Goal: Task Accomplishment & Management: Use online tool/utility

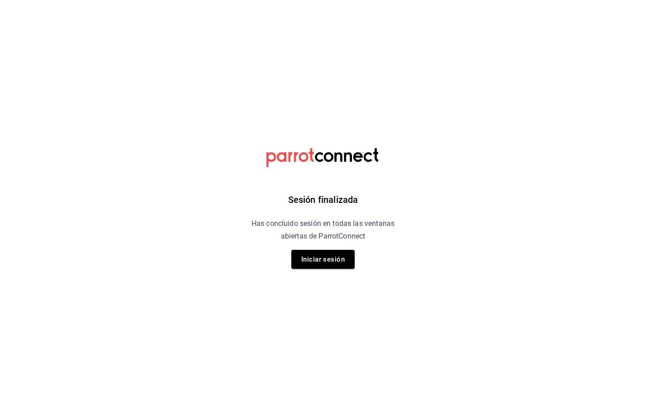
click at [338, 271] on div "Sesión finalizada Has concluido sesión en todas las ventanas abiertas de Parrot…" at bounding box center [323, 208] width 228 height 417
click at [330, 265] on button "Iniciar sesión" at bounding box center [322, 259] width 63 height 19
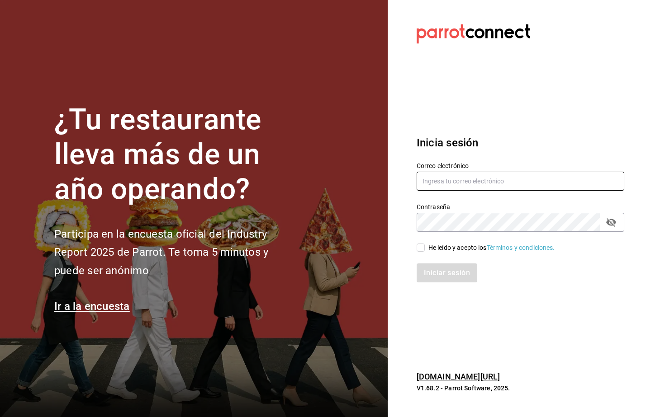
type input "[PERSON_NAME][EMAIL_ADDRESS][PERSON_NAME][DOMAIN_NAME]"
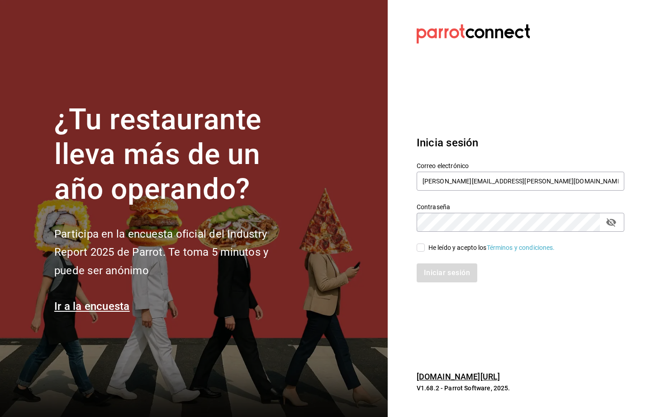
click at [424, 252] on span "He leído y acepto los Términos y condiciones." at bounding box center [489, 247] width 130 height 9
click at [424, 252] on input "He leído y acepto los Términos y condiciones." at bounding box center [420, 248] width 8 height 8
checkbox input "true"
click at [432, 266] on button "Iniciar sesión" at bounding box center [446, 273] width 61 height 19
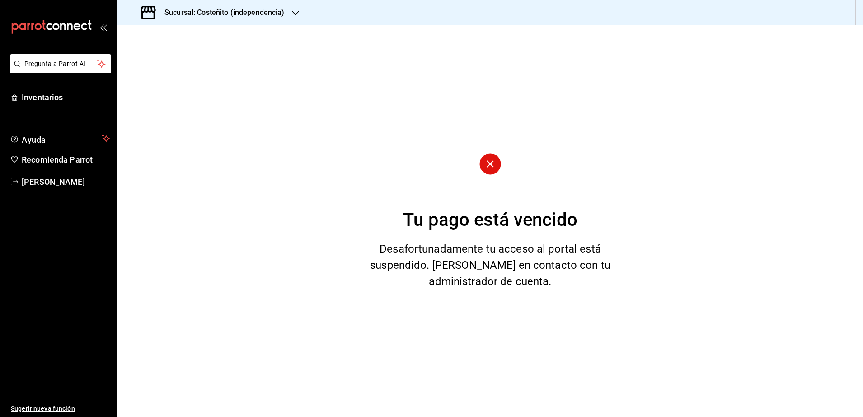
click at [246, 12] on h3 "Sucursal: Costeñito (independencia)" at bounding box center [220, 12] width 127 height 11
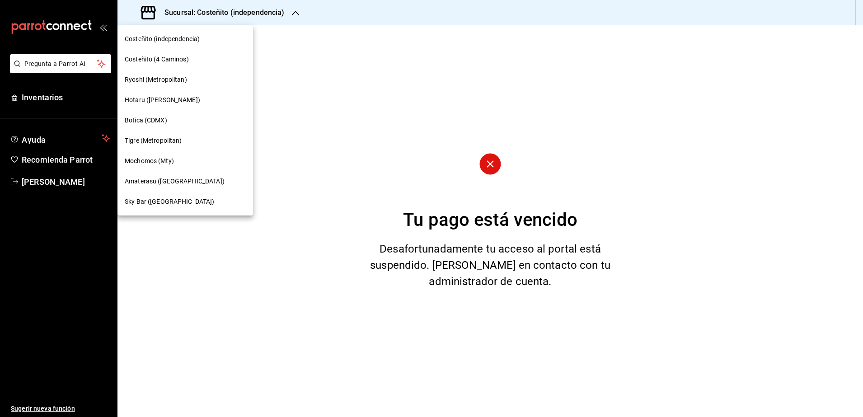
click at [168, 184] on span "Amaterasu ([GEOGRAPHIC_DATA])" at bounding box center [175, 181] width 100 height 9
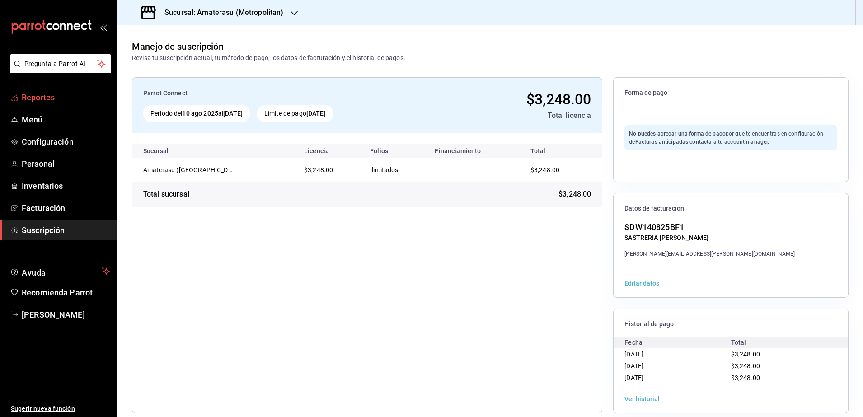
click at [48, 101] on span "Reportes" at bounding box center [66, 97] width 88 height 12
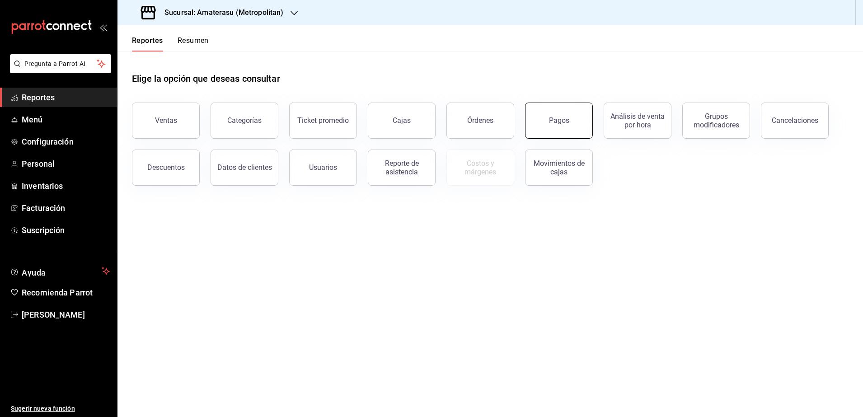
click at [562, 119] on div "Pagos" at bounding box center [559, 120] width 20 height 9
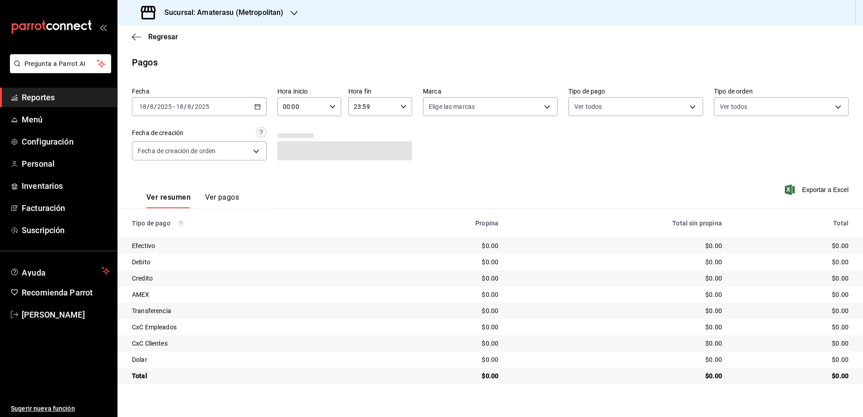
click at [258, 104] on icon "button" at bounding box center [258, 107] width 6 height 6
click at [174, 233] on span "Rango de fechas" at bounding box center [175, 235] width 70 height 9
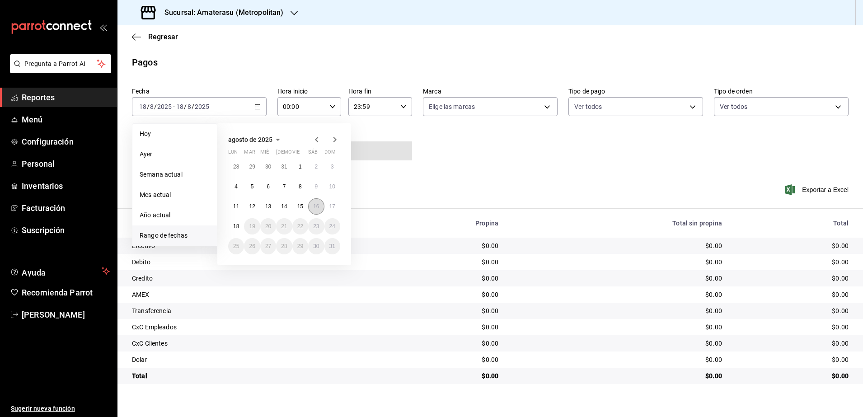
click at [312, 207] on button "16" at bounding box center [316, 206] width 16 height 16
click at [335, 206] on abbr "17" at bounding box center [333, 206] width 6 height 6
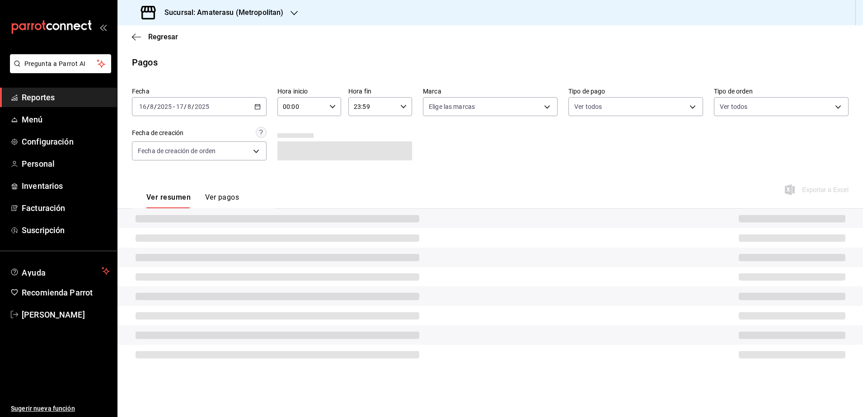
click at [330, 104] on div "00:00 Hora inicio" at bounding box center [310, 106] width 64 height 19
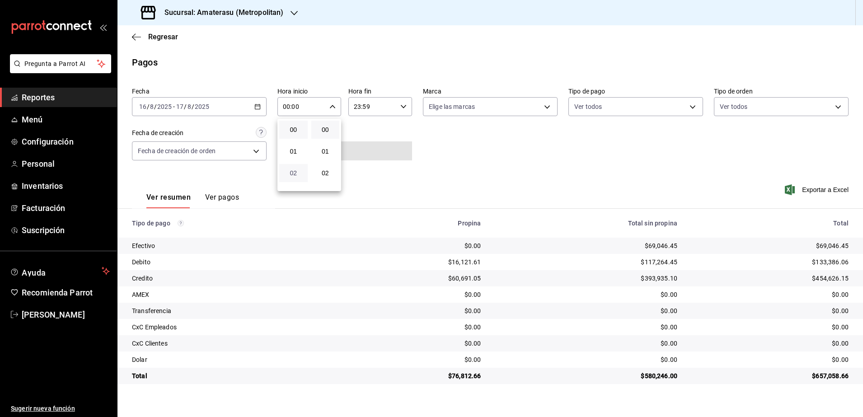
scroll to position [57, 0]
click at [296, 179] on span "05" at bounding box center [294, 181] width 18 height 7
type input "05:00"
click at [401, 108] on div at bounding box center [431, 208] width 863 height 417
click at [401, 108] on icon "button" at bounding box center [404, 107] width 6 height 6
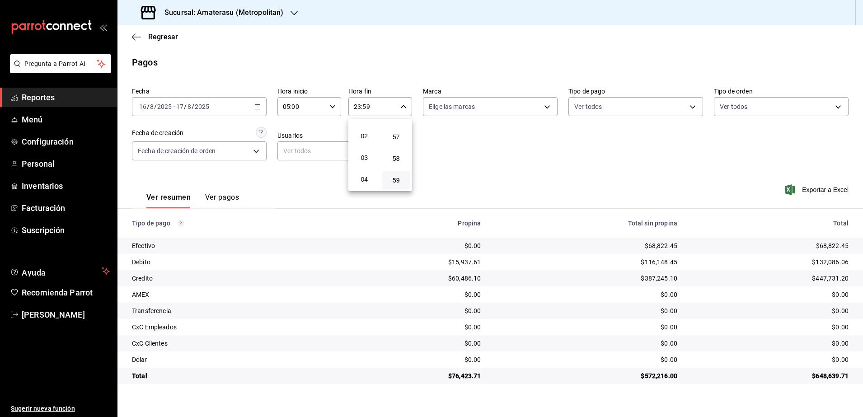
scroll to position [57, 0]
click at [367, 165] on button "04" at bounding box center [364, 160] width 28 height 18
type input "04:59"
click at [456, 149] on div at bounding box center [431, 208] width 863 height 417
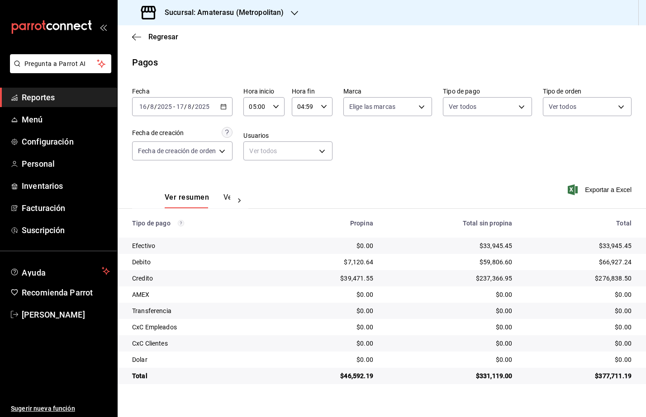
click at [276, 9] on h3 "Sucursal: Amaterasu (Metropolitan)" at bounding box center [220, 12] width 126 height 11
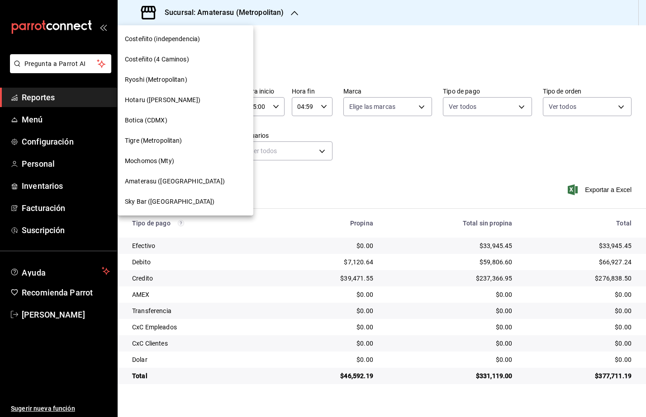
click at [168, 84] on span "Ryoshi (Metropolitan)" at bounding box center [156, 79] width 62 height 9
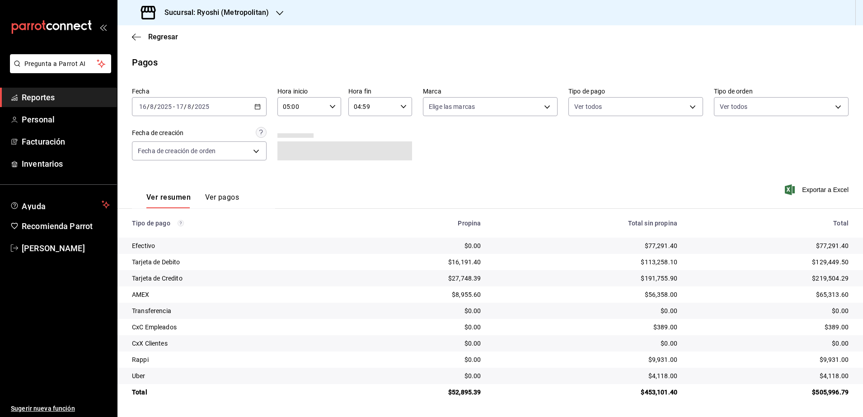
click at [259, 113] on div "[DATE] [DATE] - [DATE] [DATE]" at bounding box center [199, 106] width 135 height 19
click at [183, 236] on span "Rango de fechas" at bounding box center [175, 235] width 70 height 9
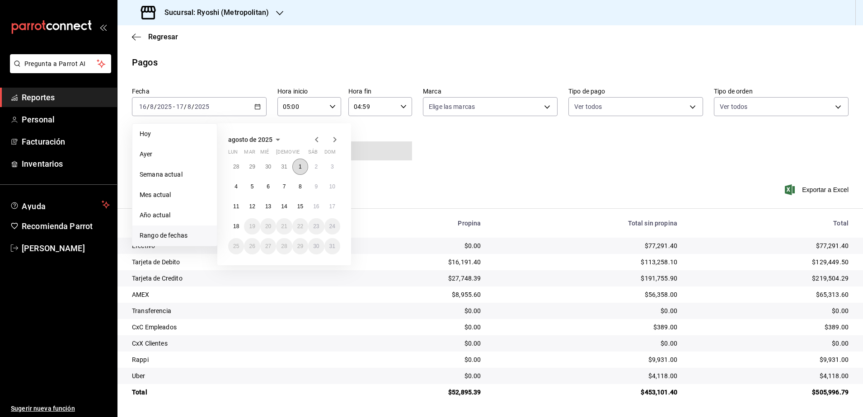
click at [301, 162] on button "1" at bounding box center [300, 167] width 16 height 16
click at [301, 168] on abbr "1" at bounding box center [300, 167] width 3 height 6
click at [235, 229] on abbr "18" at bounding box center [236, 226] width 6 height 6
type input "00:00"
type input "23:59"
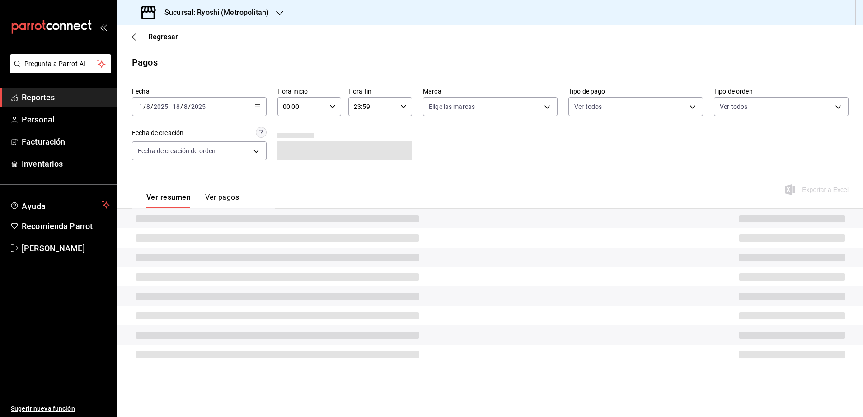
click at [335, 111] on div "00:00 Hora inicio" at bounding box center [310, 106] width 64 height 19
click at [301, 181] on span "05" at bounding box center [294, 181] width 18 height 7
type input "05:00"
click at [404, 107] on div at bounding box center [431, 208] width 863 height 417
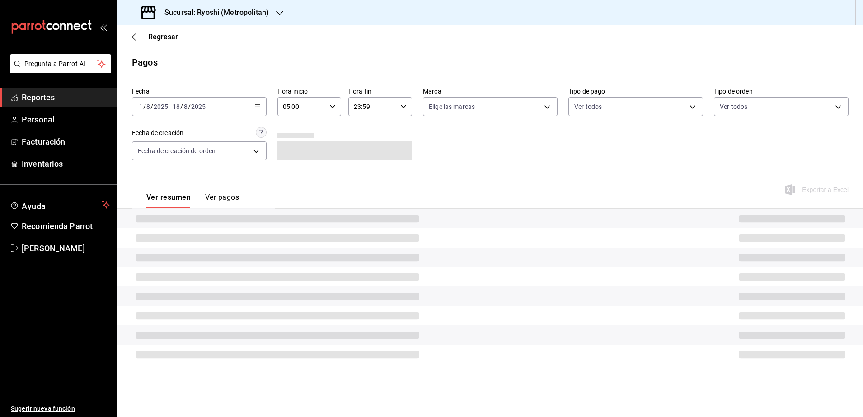
click at [404, 107] on icon "button" at bounding box center [404, 107] width 6 height 6
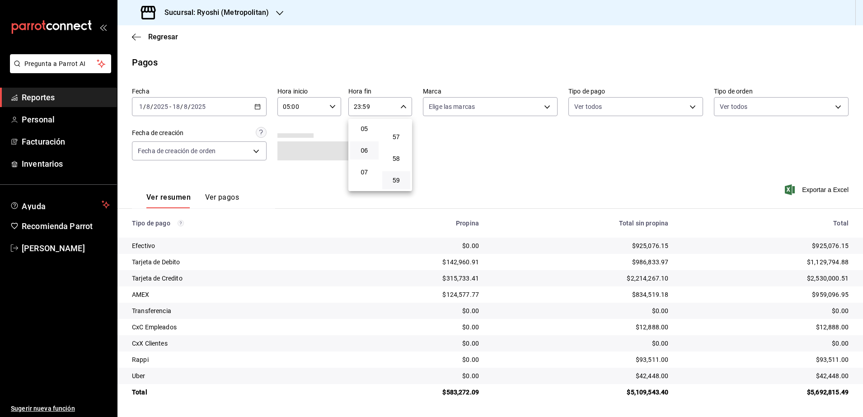
scroll to position [53, 0]
click at [375, 164] on button "04" at bounding box center [364, 164] width 28 height 18
type input "04:59"
click at [487, 170] on div at bounding box center [431, 208] width 863 height 417
click at [820, 194] on span "Exportar a Excel" at bounding box center [818, 189] width 62 height 11
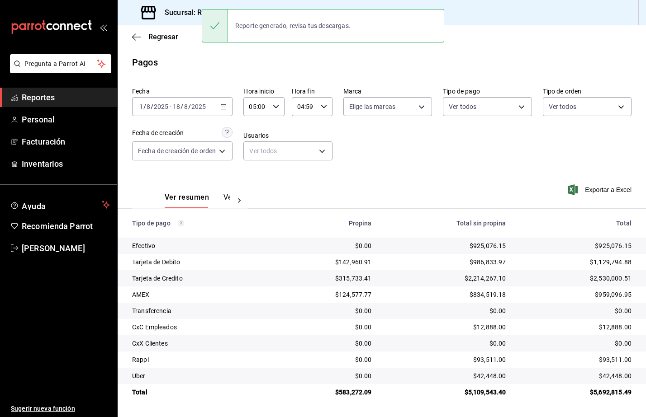
click at [357, 77] on main "Regresar Pagos Fecha [DATE] [DATE] - [DATE] [DATE] Hora inicio 05:00 Hora inici…" at bounding box center [382, 221] width 528 height 392
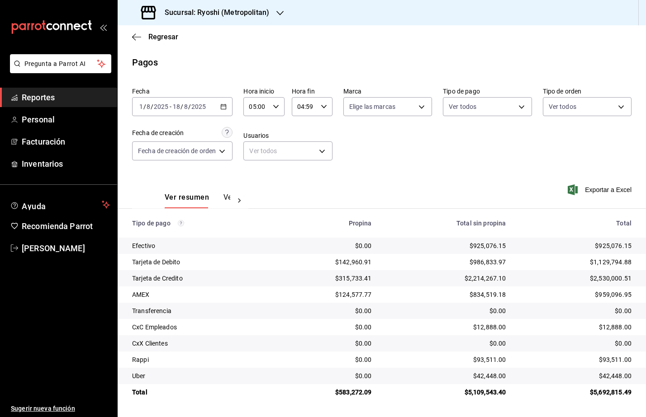
click at [47, 95] on span "Reportes" at bounding box center [66, 97] width 88 height 12
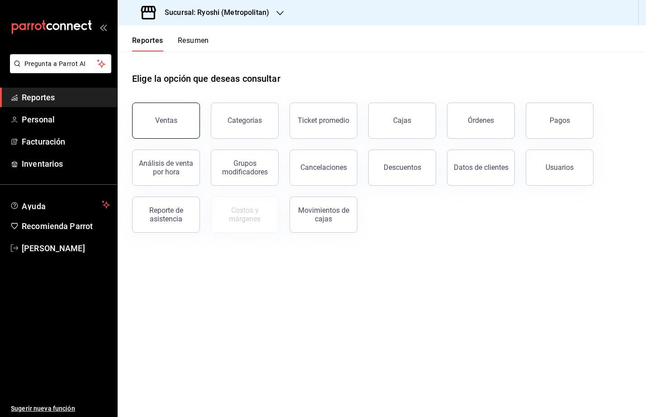
click at [172, 125] on button "Ventas" at bounding box center [166, 121] width 68 height 36
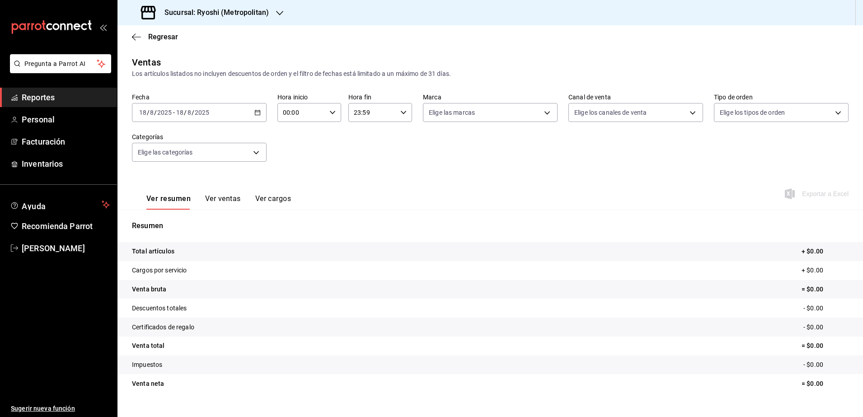
click at [258, 112] on icon "button" at bounding box center [258, 112] width 6 height 6
click at [189, 218] on span "Rango de fechas" at bounding box center [175, 221] width 70 height 9
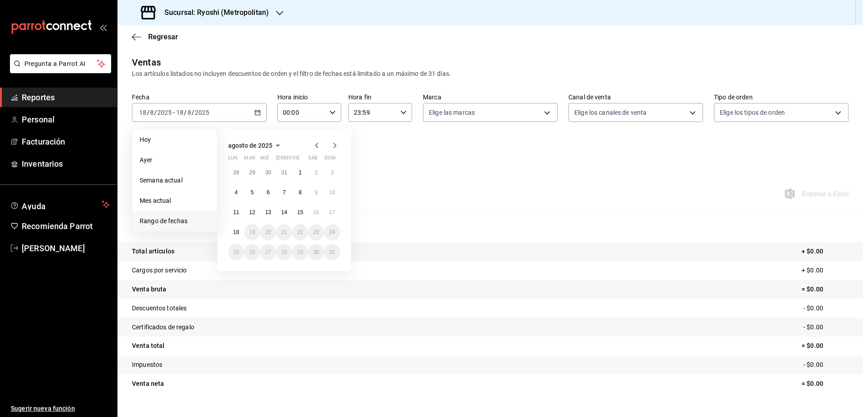
click at [295, 170] on button "1" at bounding box center [300, 173] width 16 height 16
click at [238, 229] on abbr "18" at bounding box center [236, 232] width 6 height 6
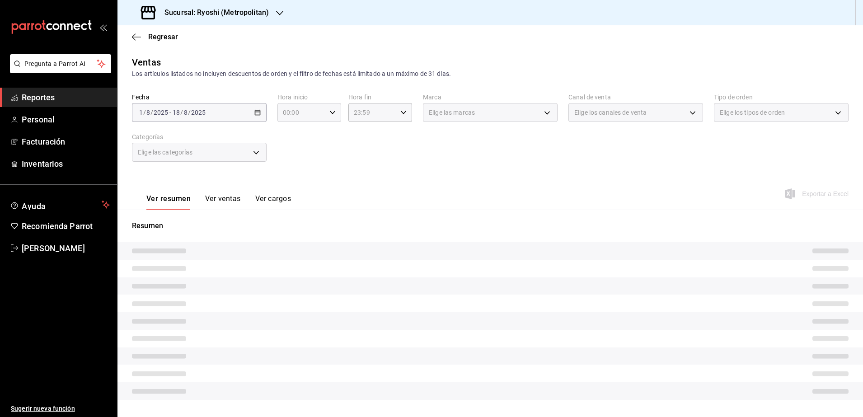
click at [330, 116] on div "00:00 Hora inicio" at bounding box center [310, 112] width 64 height 19
click at [330, 116] on div at bounding box center [431, 208] width 863 height 417
click at [330, 115] on div "00:00 Hora inicio" at bounding box center [310, 112] width 64 height 19
click at [295, 136] on button "05" at bounding box center [292, 131] width 28 height 18
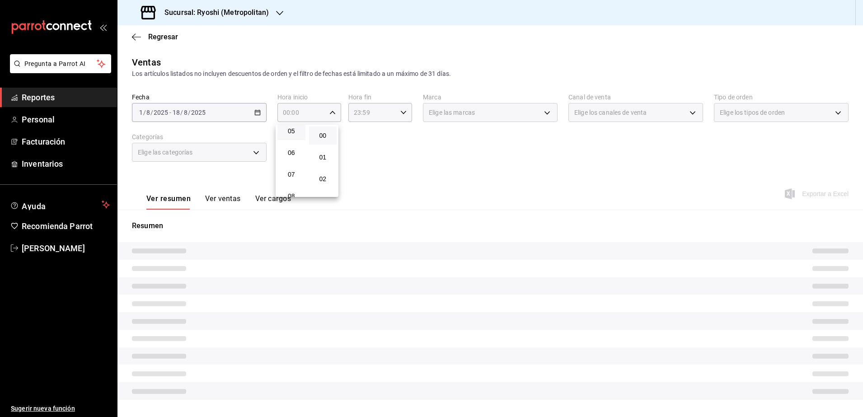
type input "05:00"
click at [377, 167] on div at bounding box center [431, 208] width 863 height 417
click at [401, 113] on icon "button" at bounding box center [404, 112] width 6 height 6
click at [363, 166] on span "04" at bounding box center [361, 169] width 17 height 7
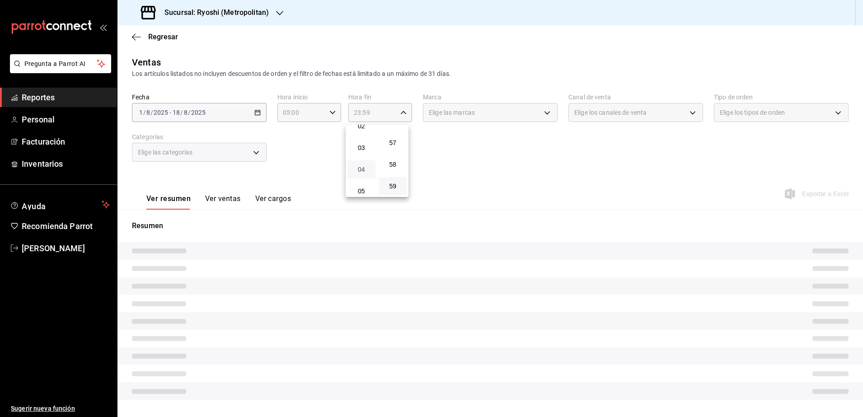
type input "04:59"
click at [480, 161] on div at bounding box center [431, 208] width 863 height 417
click at [493, 170] on div "Fecha [DATE] [DATE] - [DATE] [DATE] Hora inicio 05:00 Hora inicio Hora fin 04:5…" at bounding box center [490, 133] width 717 height 80
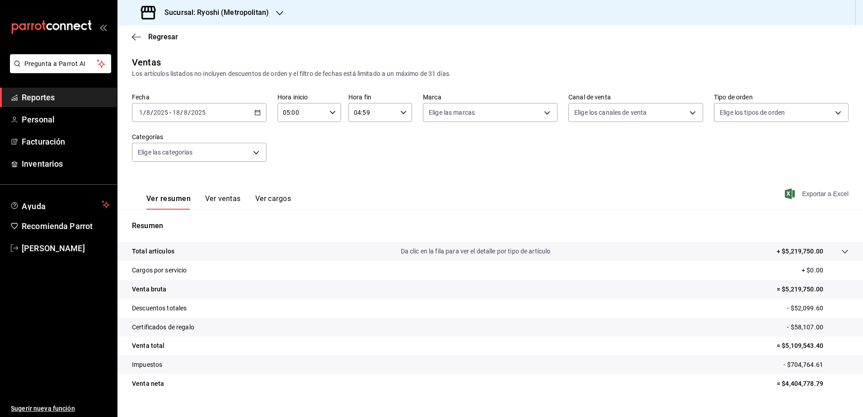
click at [829, 194] on span "Exportar a Excel" at bounding box center [818, 194] width 62 height 11
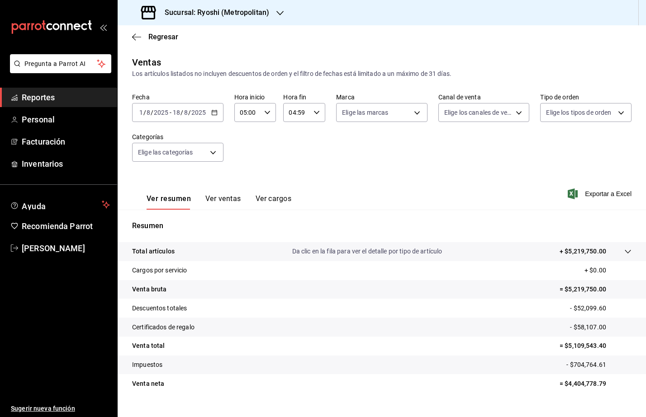
click at [50, 103] on span "Reportes" at bounding box center [66, 97] width 88 height 12
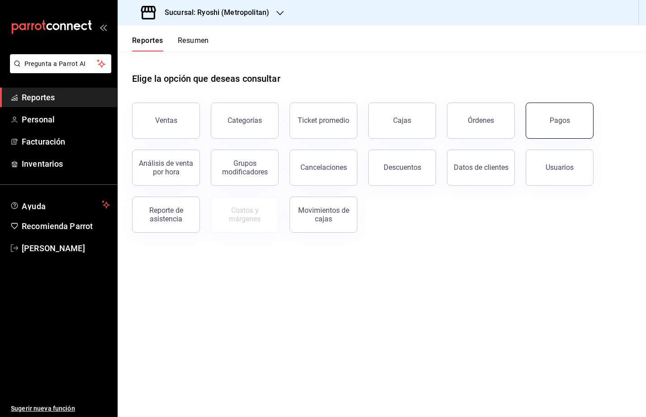
click at [542, 112] on button "Pagos" at bounding box center [559, 121] width 68 height 36
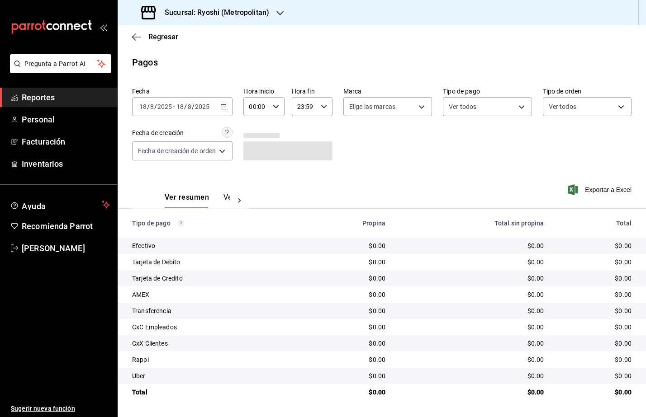
click at [222, 108] on icon "button" at bounding box center [223, 107] width 6 height 6
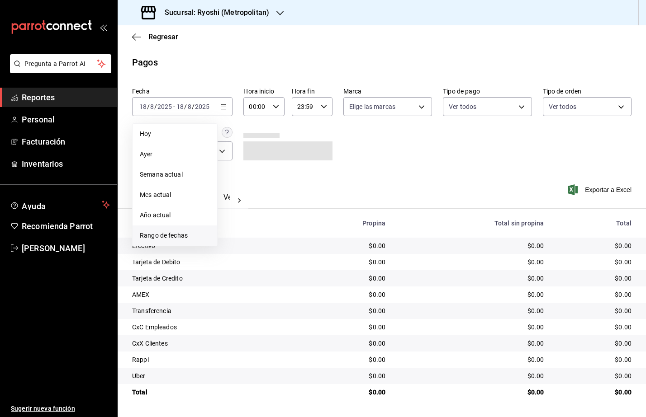
click at [155, 236] on span "Rango de fechas" at bounding box center [175, 235] width 70 height 9
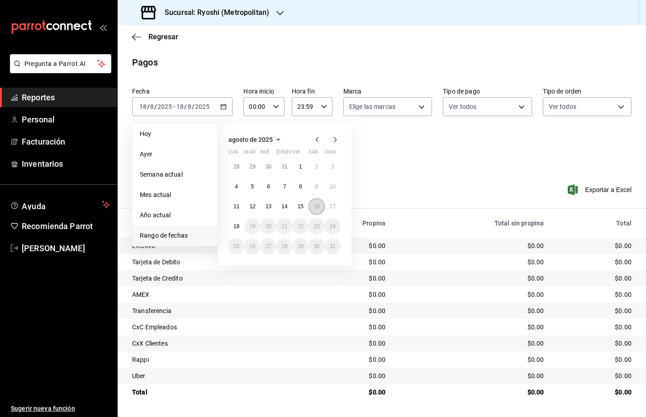
click at [312, 210] on button "16" at bounding box center [316, 206] width 16 height 16
click at [335, 202] on button "17" at bounding box center [333, 206] width 16 height 16
click at [320, 204] on button "16" at bounding box center [316, 206] width 16 height 16
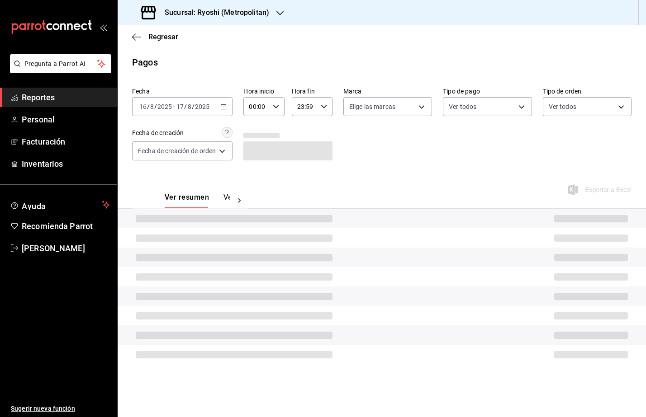
click at [279, 113] on div "00:00 Hora inicio" at bounding box center [263, 106] width 41 height 19
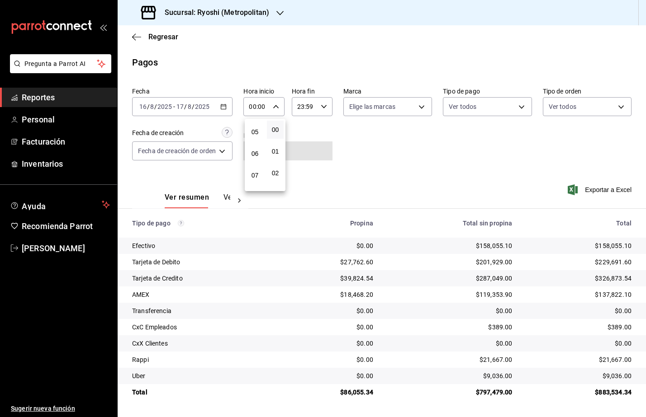
scroll to position [113, 0]
click at [259, 130] on button "05" at bounding box center [254, 125] width 17 height 18
type input "05:00"
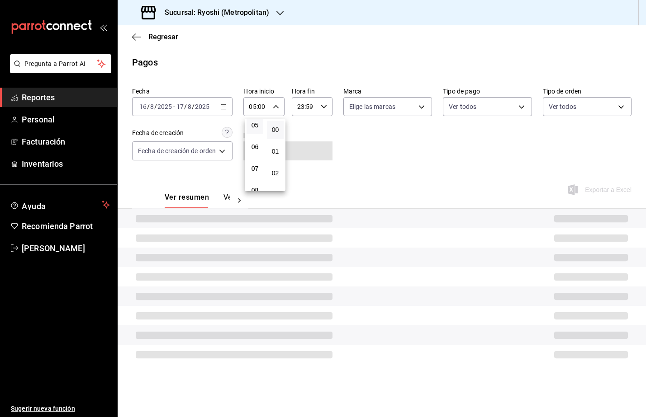
click at [325, 111] on div at bounding box center [323, 208] width 646 height 417
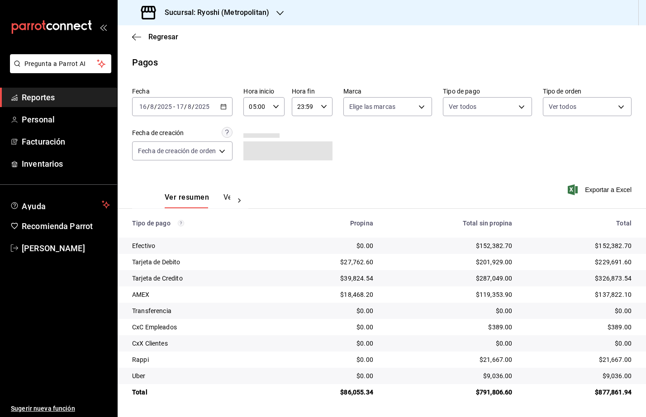
click at [325, 111] on div "23:59 Hora fin" at bounding box center [312, 106] width 41 height 19
click at [300, 163] on span "04" at bounding box center [302, 163] width 6 height 7
type input "04:59"
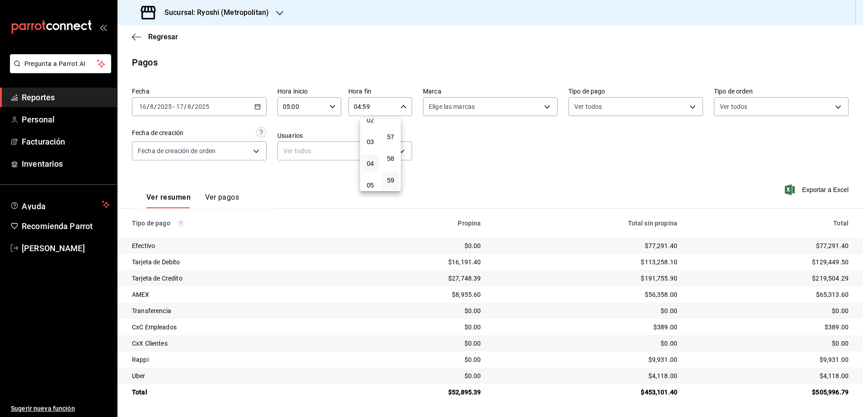
click at [603, 169] on div at bounding box center [431, 208] width 863 height 417
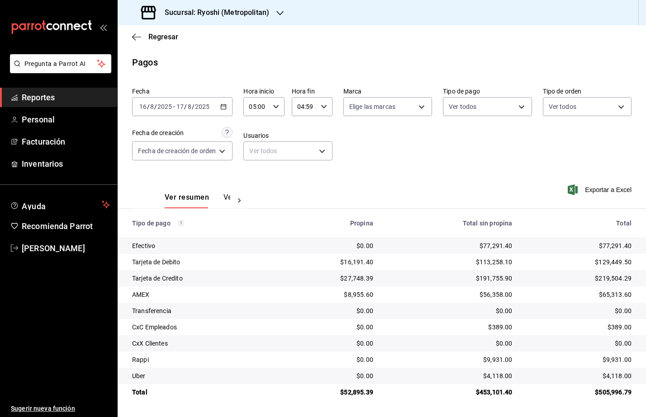
click at [45, 99] on span "Reportes" at bounding box center [66, 97] width 88 height 12
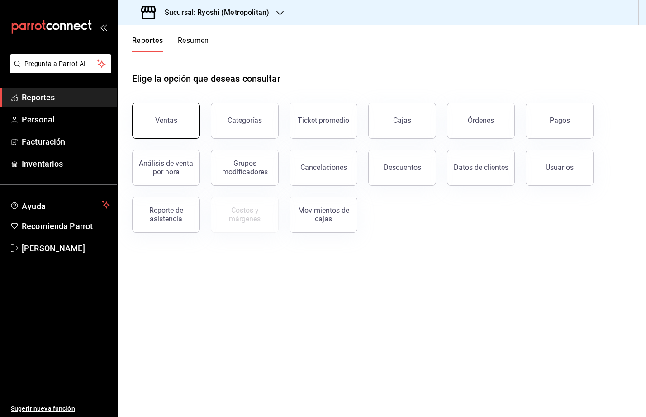
click at [173, 134] on button "Ventas" at bounding box center [166, 121] width 68 height 36
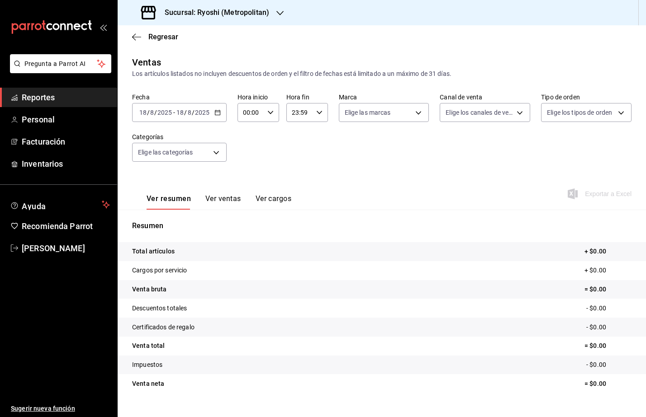
click at [218, 113] on icon "button" at bounding box center [217, 112] width 6 height 6
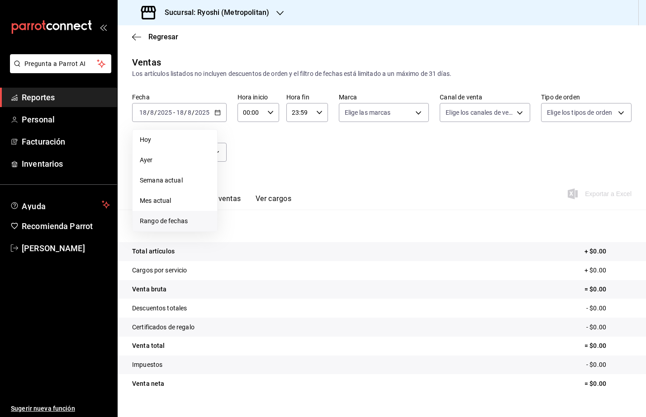
click at [173, 217] on span "Rango de fechas" at bounding box center [175, 221] width 70 height 9
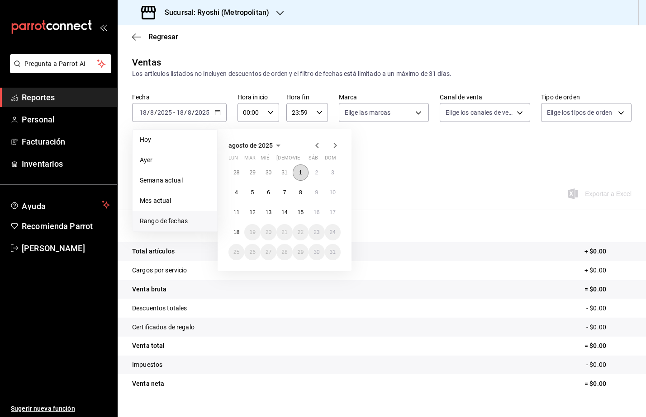
click at [304, 171] on button "1" at bounding box center [300, 173] width 16 height 16
click at [239, 233] on abbr "18" at bounding box center [236, 232] width 6 height 6
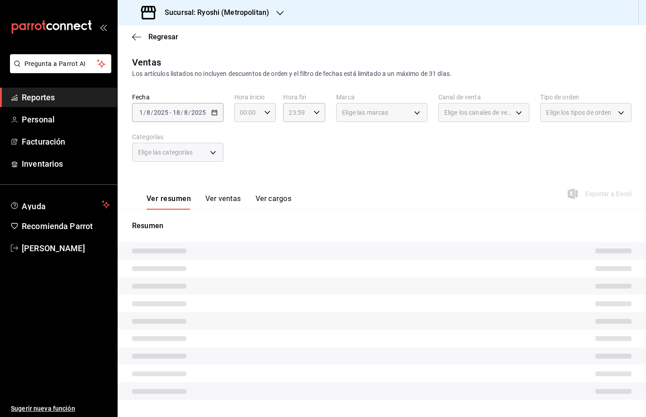
click at [266, 112] on icon "button" at bounding box center [267, 112] width 6 height 6
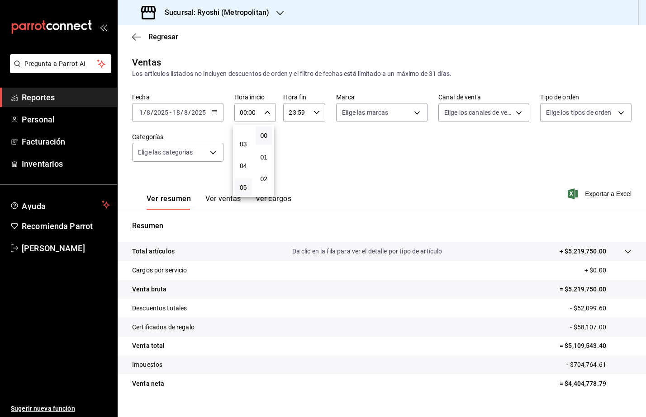
click at [239, 189] on button "05" at bounding box center [243, 188] width 17 height 18
type input "05:00"
click at [310, 118] on div at bounding box center [323, 208] width 646 height 417
click at [312, 116] on div "23:59 Hora fin" at bounding box center [304, 112] width 42 height 19
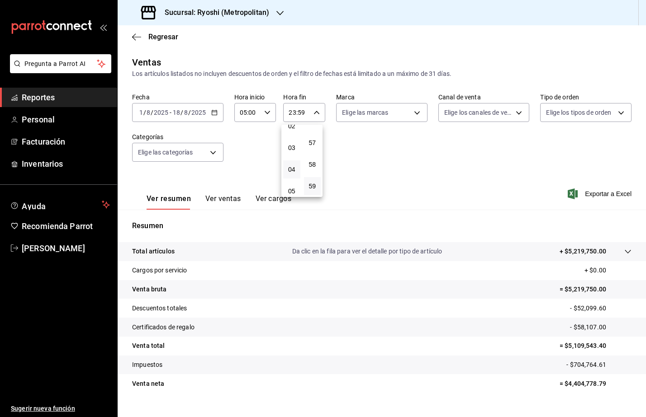
click at [294, 162] on button "04" at bounding box center [291, 169] width 17 height 18
type input "04:59"
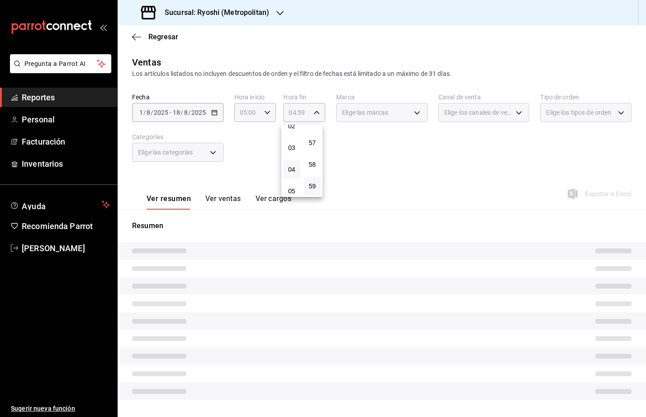
click at [449, 142] on div at bounding box center [323, 208] width 646 height 417
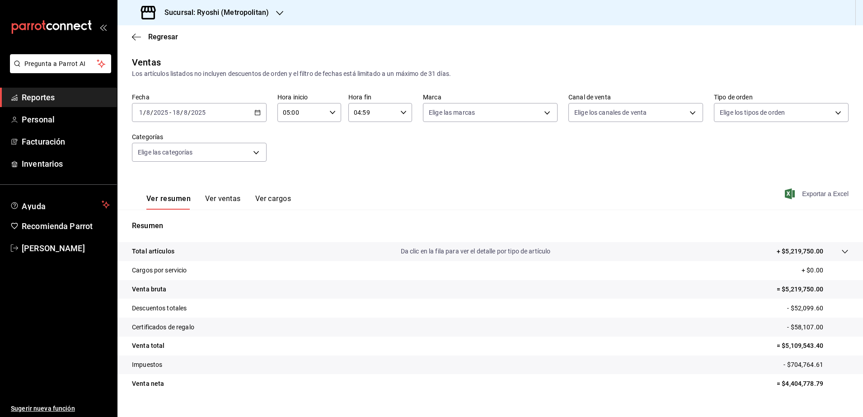
click at [806, 188] on div "Ver resumen Ver ventas Ver cargos Exportar a Excel" at bounding box center [491, 191] width 746 height 37
click at [812, 189] on span "Exportar a Excel" at bounding box center [818, 194] width 62 height 11
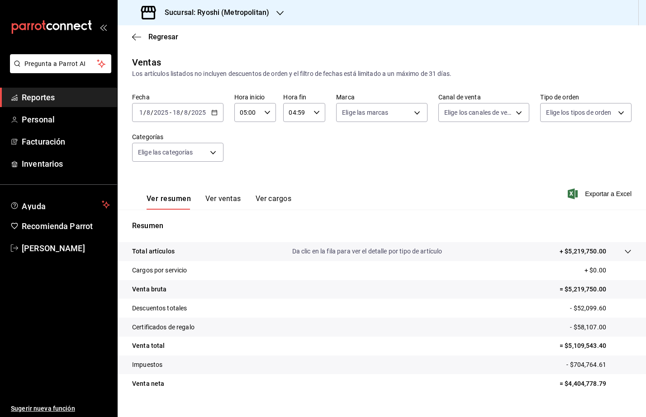
click at [263, 10] on h3 "Sucursal: Ryoshi (Metropolitan)" at bounding box center [213, 12] width 112 height 11
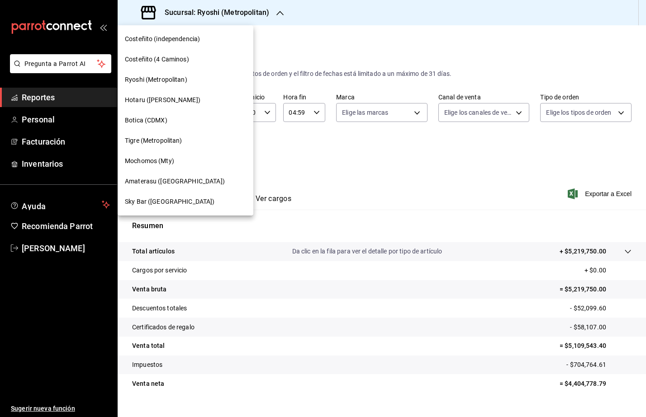
click at [189, 160] on div "Mochomos (Mty)" at bounding box center [185, 160] width 121 height 9
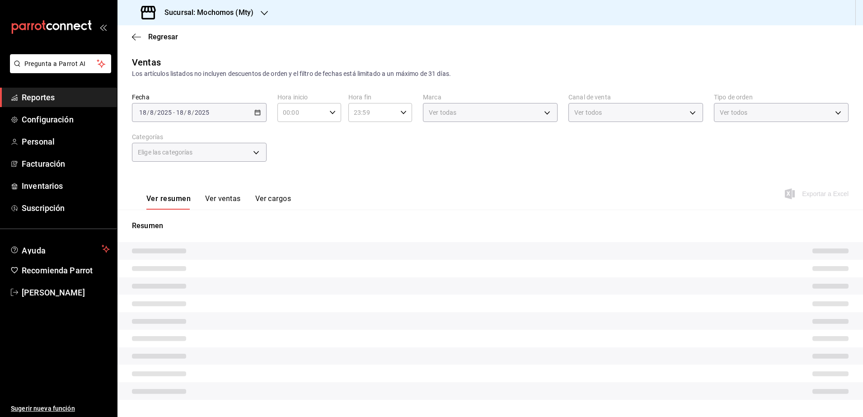
type input "05:00"
type input "04:59"
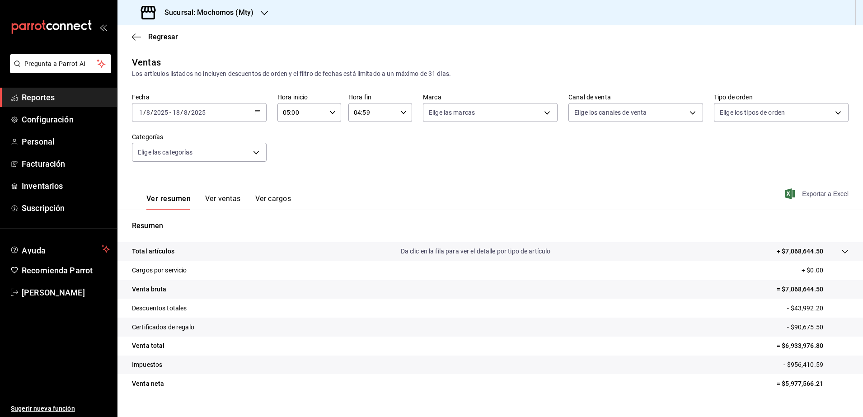
click at [817, 189] on span "Exportar a Excel" at bounding box center [818, 194] width 62 height 11
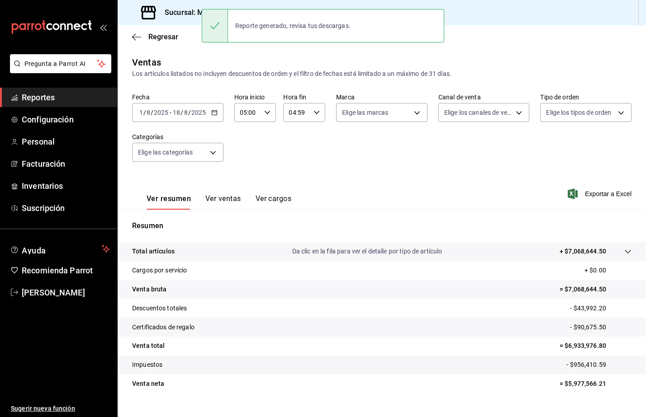
click at [61, 95] on span "Reportes" at bounding box center [66, 97] width 88 height 12
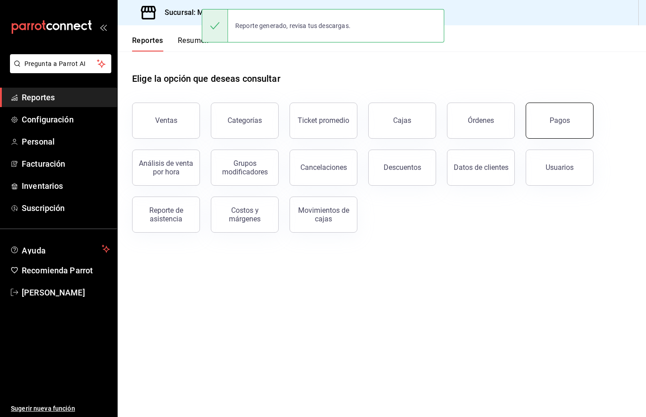
click at [566, 133] on button "Pagos" at bounding box center [559, 121] width 68 height 36
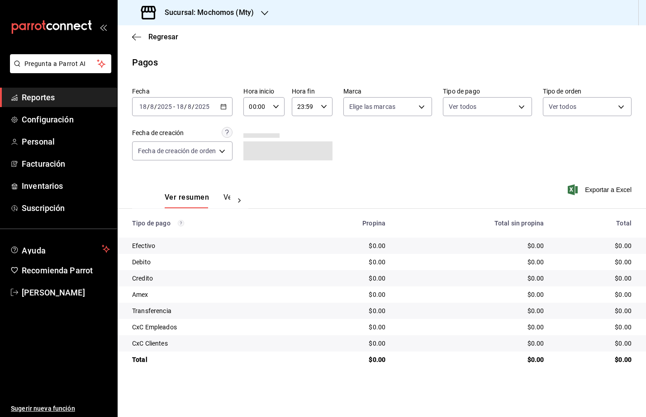
click at [223, 110] on div "[DATE] [DATE] - [DATE] [DATE]" at bounding box center [182, 106] width 100 height 19
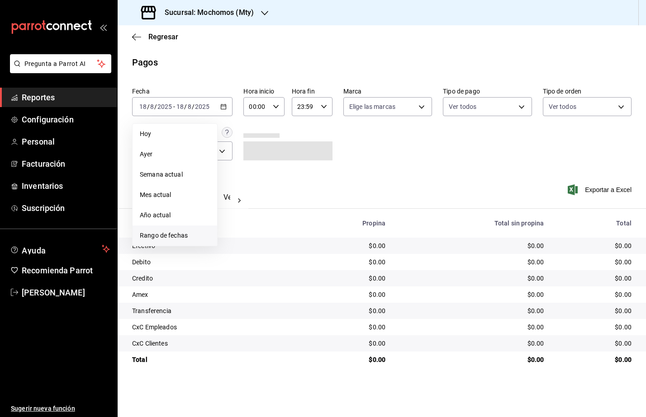
click at [182, 229] on li "Rango de fechas" at bounding box center [174, 236] width 85 height 20
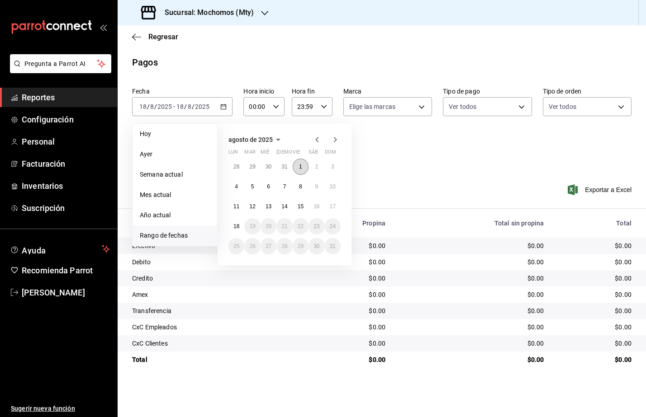
click at [300, 168] on abbr "1" at bounding box center [300, 167] width 3 height 6
click at [236, 224] on abbr "18" at bounding box center [236, 226] width 6 height 6
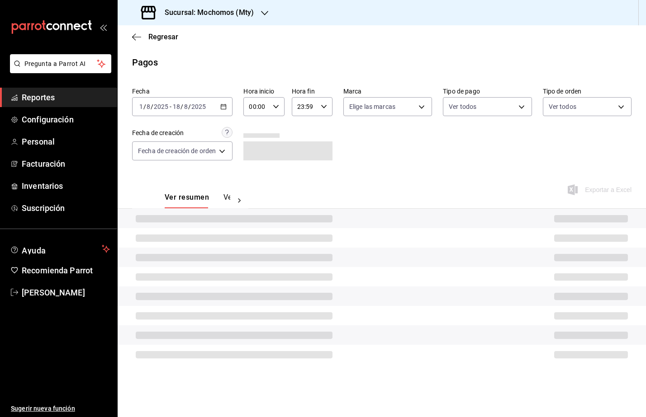
click at [277, 107] on icon "button" at bounding box center [276, 107] width 6 height 6
click at [256, 182] on span "05" at bounding box center [255, 181] width 6 height 7
type input "05:00"
click at [325, 108] on div at bounding box center [323, 208] width 646 height 417
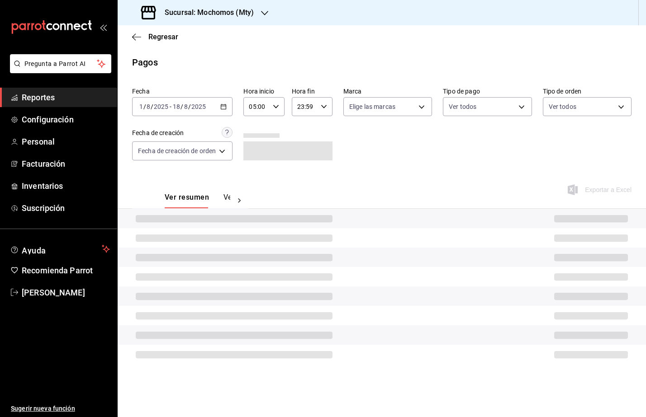
click at [325, 108] on icon "button" at bounding box center [323, 107] width 6 height 6
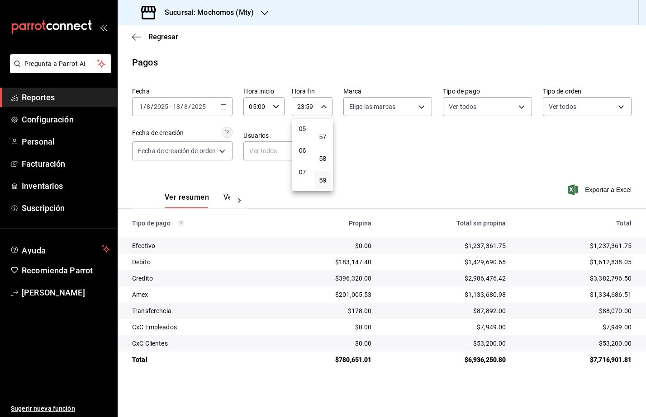
scroll to position [53, 0]
drag, startPoint x: 309, startPoint y: 168, endPoint x: 383, endPoint y: 159, distance: 74.6
click at [309, 168] on button "04" at bounding box center [302, 164] width 17 height 18
type input "04:59"
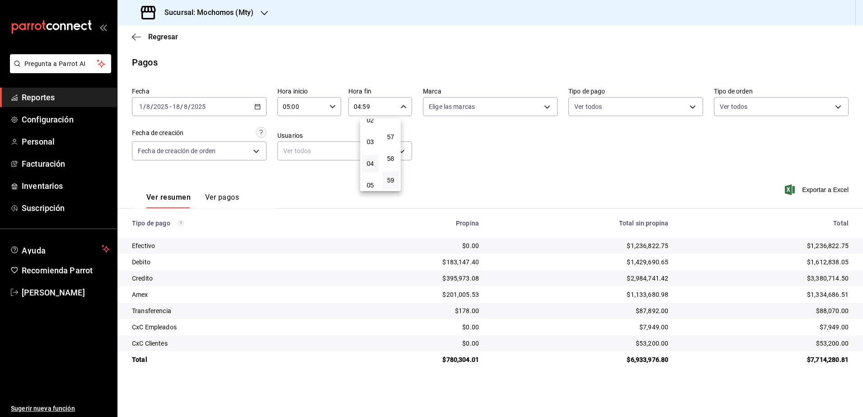
click at [819, 187] on div at bounding box center [431, 208] width 863 height 417
click at [819, 187] on span "Exportar a Excel" at bounding box center [818, 189] width 62 height 11
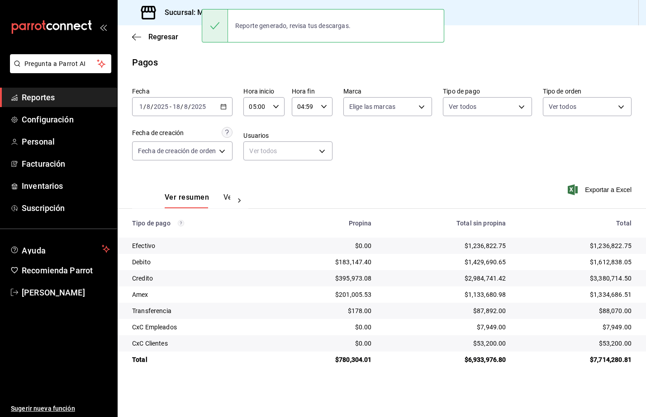
click at [230, 105] on div "[DATE] [DATE] - [DATE] [DATE]" at bounding box center [182, 106] width 100 height 19
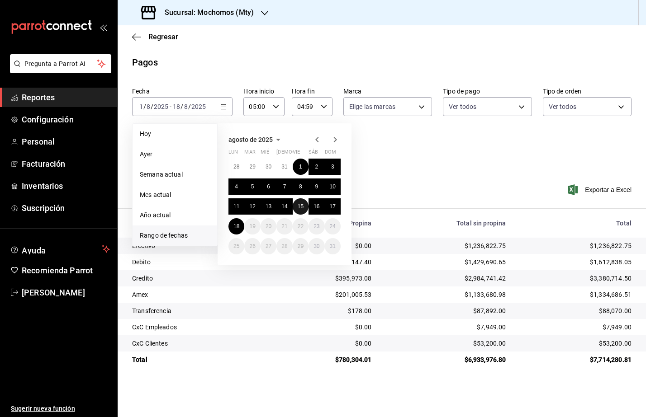
click at [302, 203] on abbr "15" at bounding box center [300, 206] width 6 height 6
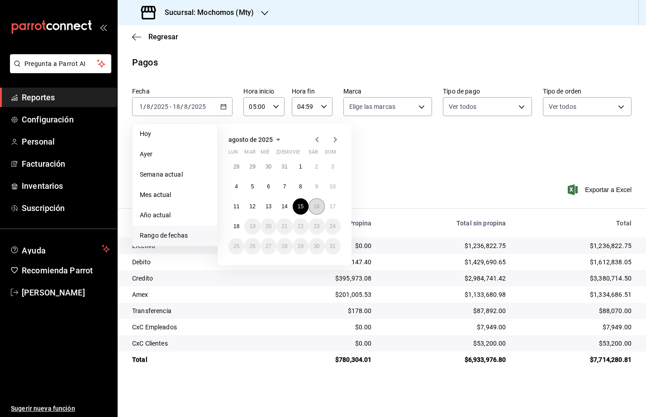
click at [311, 206] on button "16" at bounding box center [316, 206] width 16 height 16
type input "00:00"
type input "23:59"
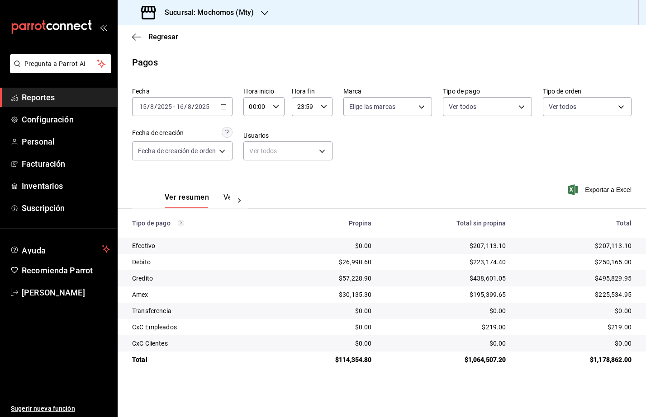
click at [278, 104] on icon "button" at bounding box center [276, 107] width 6 height 6
click at [262, 184] on button "05" at bounding box center [254, 182] width 17 height 18
type input "05:00"
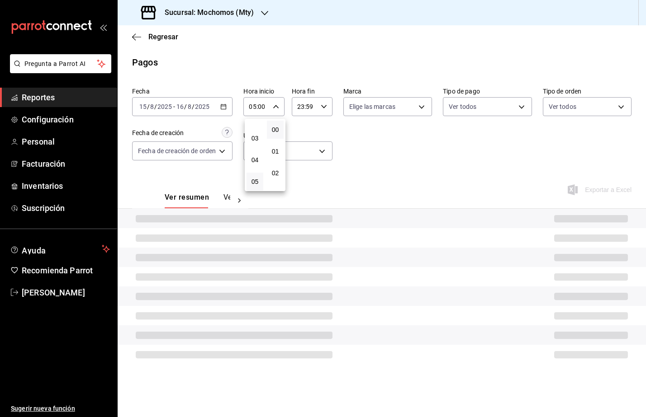
click at [323, 110] on div at bounding box center [323, 208] width 646 height 417
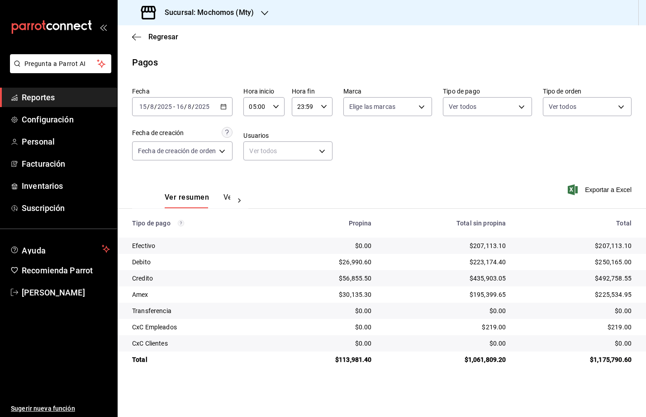
click at [323, 110] on div "23:59 Hora fin" at bounding box center [312, 106] width 41 height 19
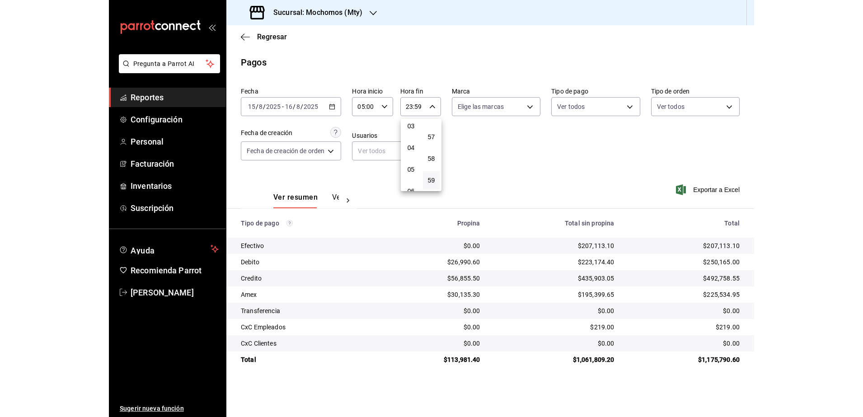
scroll to position [53, 0]
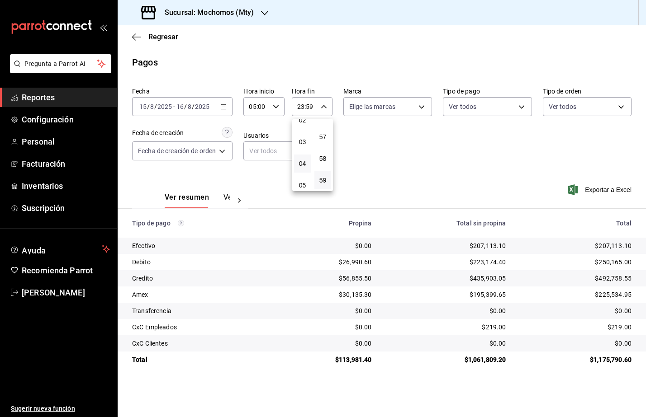
click at [303, 159] on button "04" at bounding box center [302, 164] width 17 height 18
type input "04:59"
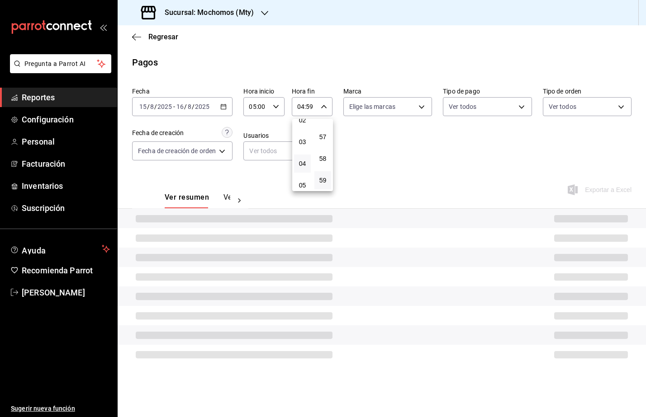
drag, startPoint x: 421, startPoint y: 164, endPoint x: 625, endPoint y: 146, distance: 204.7
click at [422, 164] on div at bounding box center [323, 208] width 646 height 417
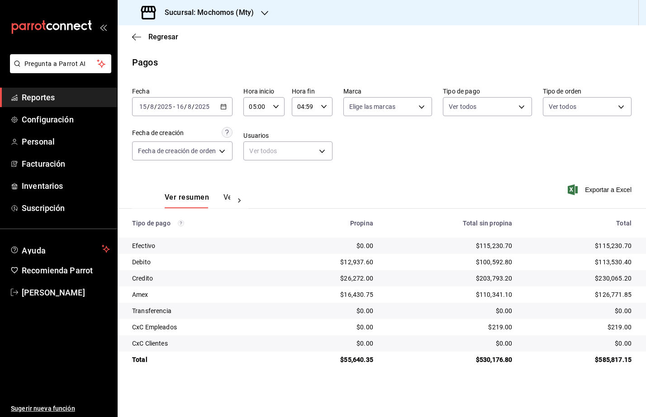
click at [68, 105] on link "Reportes" at bounding box center [58, 97] width 117 height 19
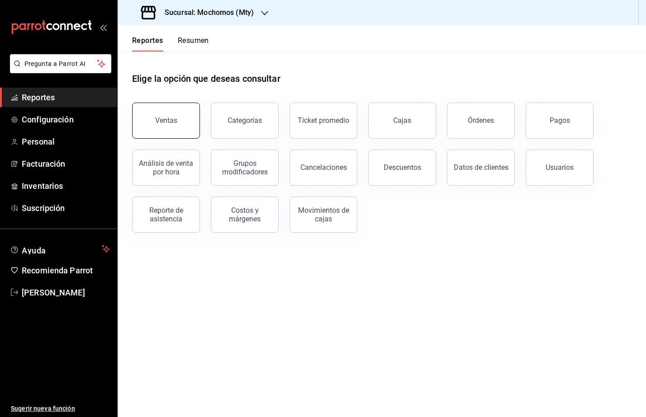
click at [135, 127] on button "Ventas" at bounding box center [166, 121] width 68 height 36
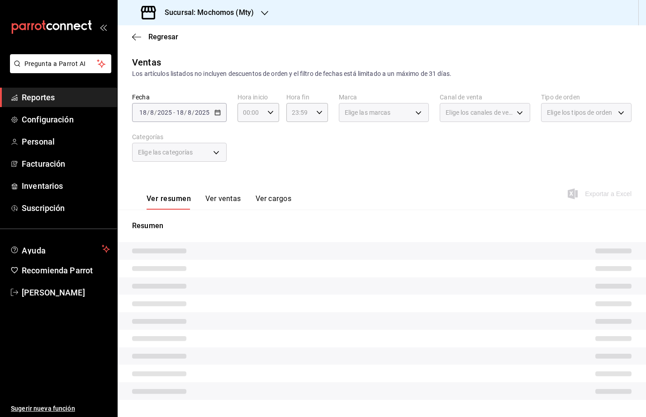
click at [247, 19] on div "Sucursal: Mochomos (Mty)" at bounding box center [198, 12] width 147 height 25
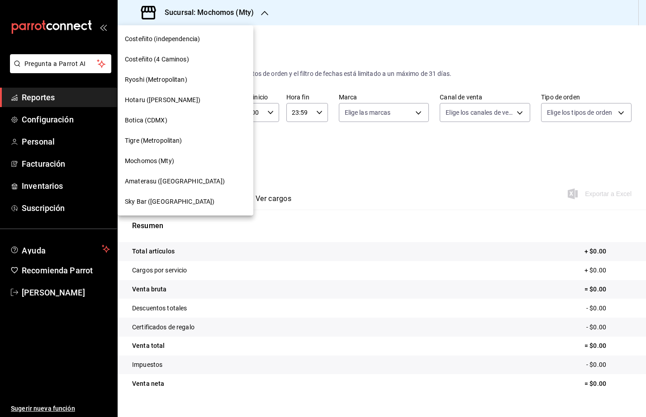
click at [169, 133] on div "Tigre (Metropolitan)" at bounding box center [186, 141] width 136 height 20
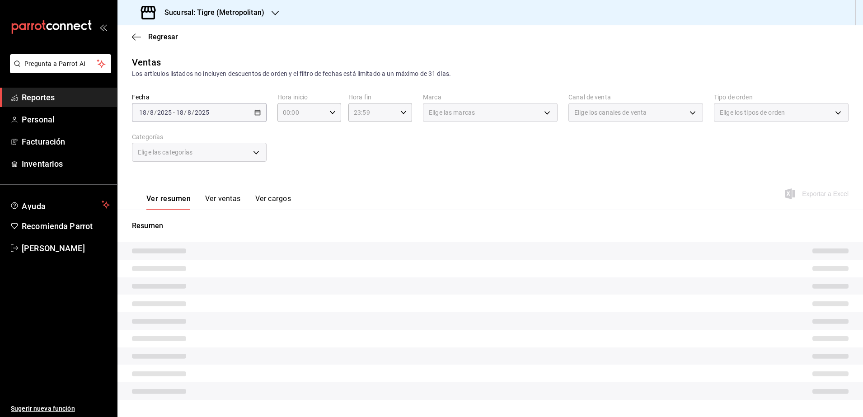
click at [249, 112] on div "[DATE] [DATE] - [DATE] [DATE]" at bounding box center [199, 112] width 135 height 19
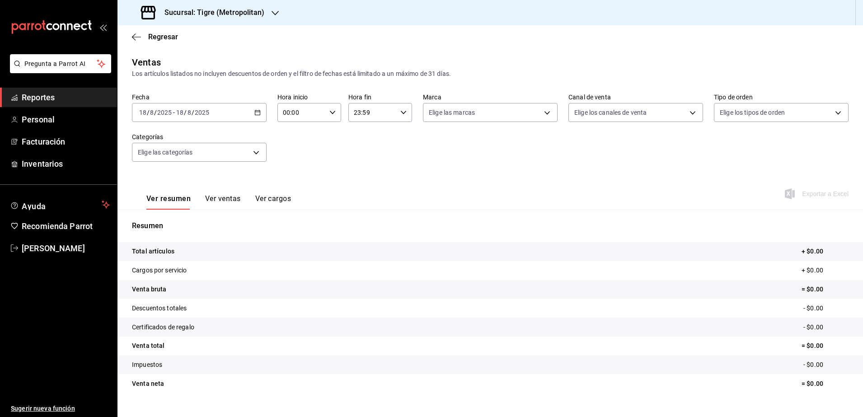
click at [255, 113] on icon "button" at bounding box center [258, 112] width 6 height 6
click at [193, 218] on span "Rango de fechas" at bounding box center [175, 221] width 70 height 9
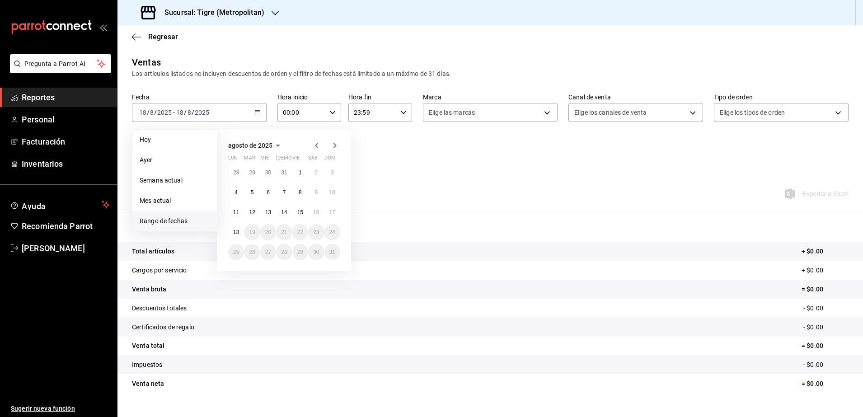
click at [296, 174] on button "1" at bounding box center [300, 173] width 16 height 16
click at [237, 231] on abbr "18" at bounding box center [236, 232] width 6 height 6
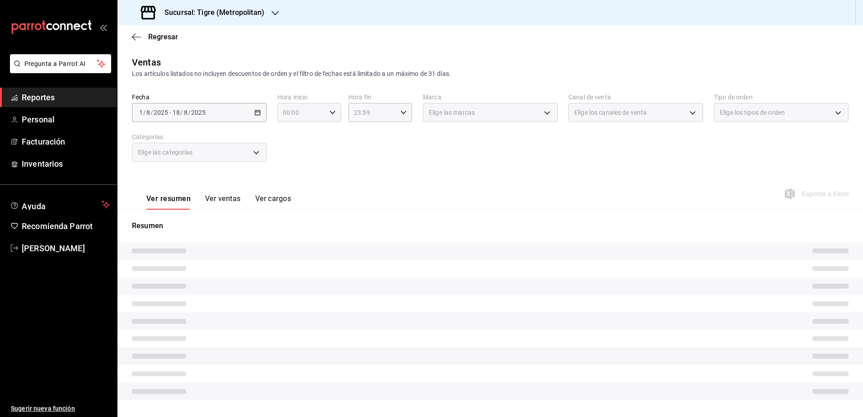
click at [327, 117] on div "00:00 Hora inicio" at bounding box center [310, 112] width 64 height 19
click at [297, 184] on span "05" at bounding box center [291, 187] width 17 height 7
type input "05:00"
click at [398, 119] on div at bounding box center [431, 208] width 863 height 417
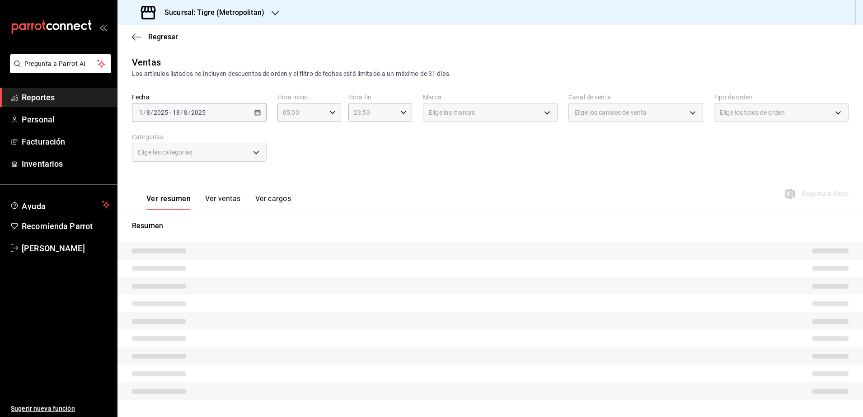
click at [398, 119] on div "23:59 Hora fin" at bounding box center [381, 112] width 64 height 19
click at [366, 177] on button "04" at bounding box center [362, 169] width 28 height 18
type input "04:59"
click at [449, 160] on div at bounding box center [431, 208] width 863 height 417
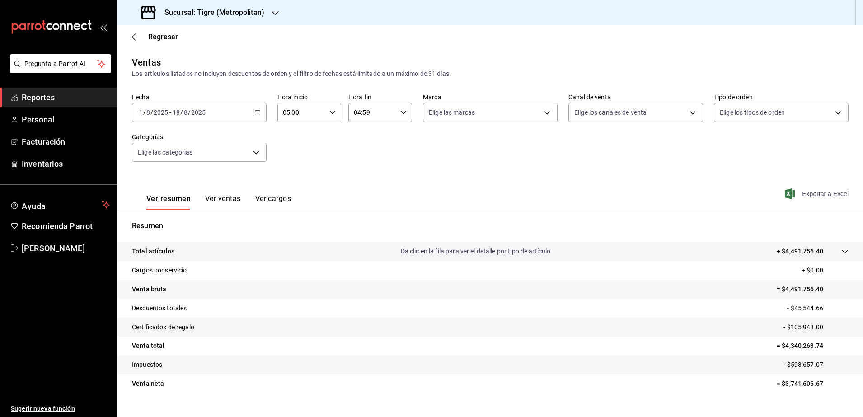
click at [824, 196] on span "Exportar a Excel" at bounding box center [818, 194] width 62 height 11
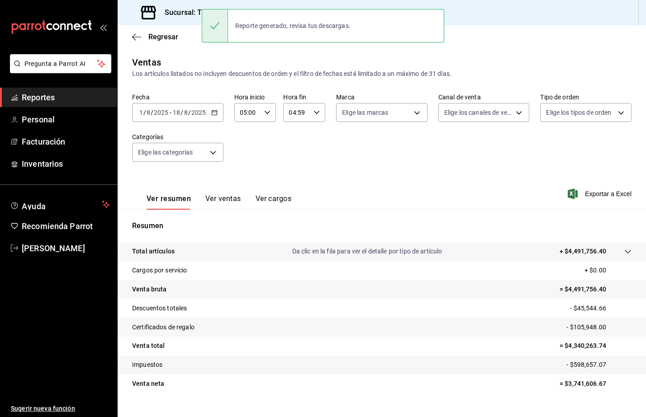
click at [63, 95] on span "Reportes" at bounding box center [66, 97] width 88 height 12
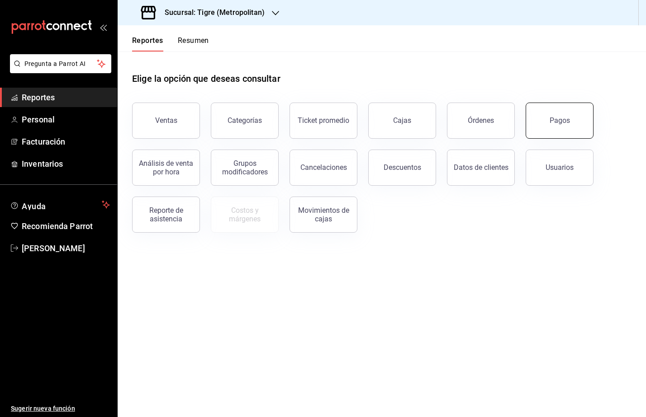
click at [582, 117] on button "Pagos" at bounding box center [559, 121] width 68 height 36
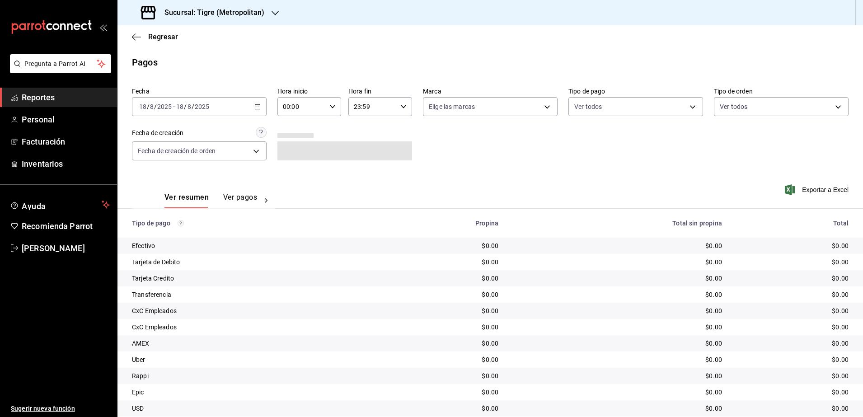
click at [258, 113] on div "[DATE] [DATE] - [DATE] [DATE]" at bounding box center [199, 106] width 135 height 19
click at [181, 236] on span "Rango de fechas" at bounding box center [175, 235] width 70 height 9
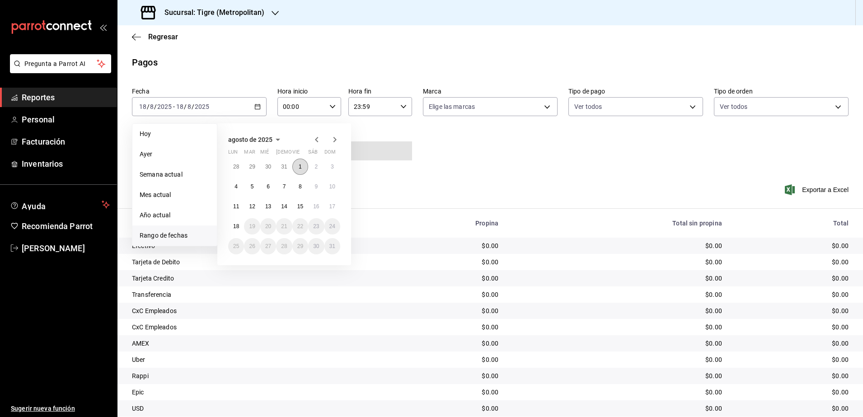
click at [307, 165] on button "1" at bounding box center [300, 167] width 16 height 16
click at [233, 227] on button "18" at bounding box center [236, 226] width 16 height 16
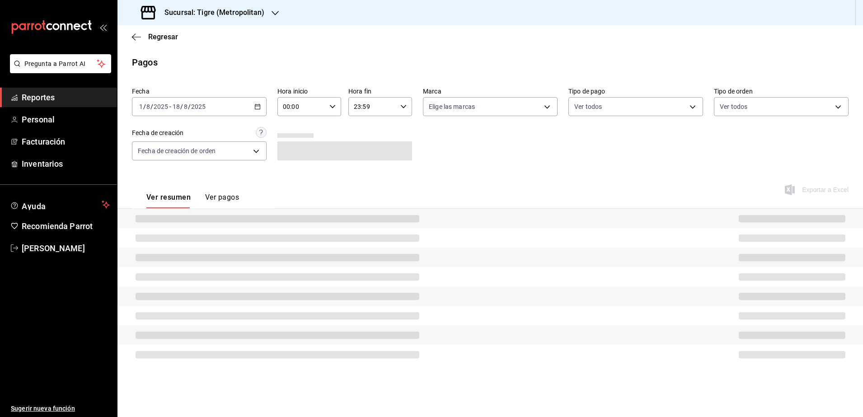
click at [334, 104] on icon "button" at bounding box center [333, 107] width 6 height 6
click at [287, 184] on span "05" at bounding box center [294, 181] width 18 height 7
type input "05:00"
click at [403, 113] on div at bounding box center [431, 208] width 863 height 417
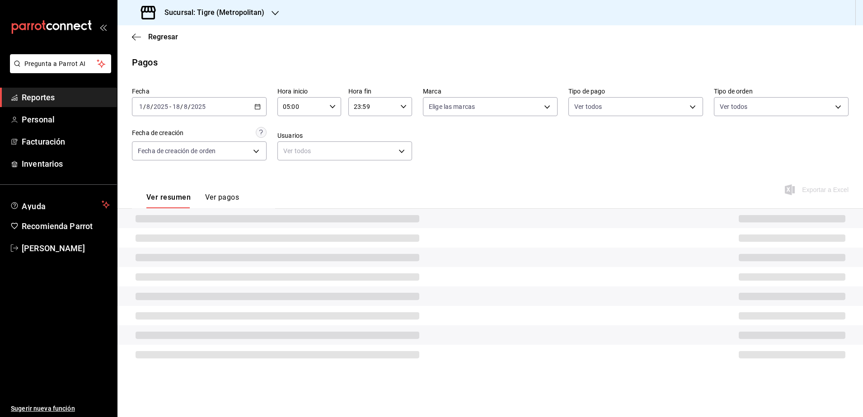
click at [403, 113] on div "23:59 Hora fin" at bounding box center [381, 106] width 64 height 19
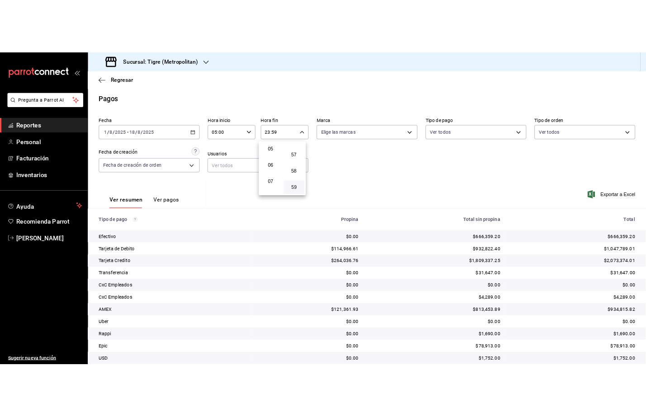
scroll to position [53, 0]
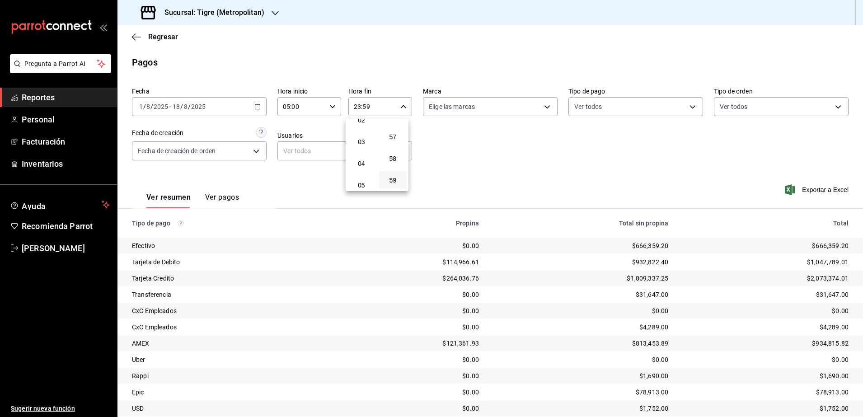
click at [368, 165] on span "04" at bounding box center [361, 163] width 17 height 7
type input "04:59"
click at [809, 193] on div at bounding box center [431, 208] width 863 height 417
click at [807, 191] on span "Exportar a Excel" at bounding box center [818, 189] width 62 height 11
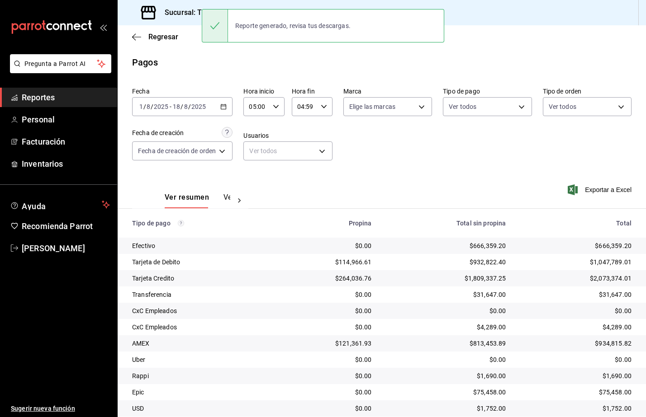
click at [186, 14] on h3 "Sucursal: Tigre (Metropolitan)" at bounding box center [210, 12] width 107 height 11
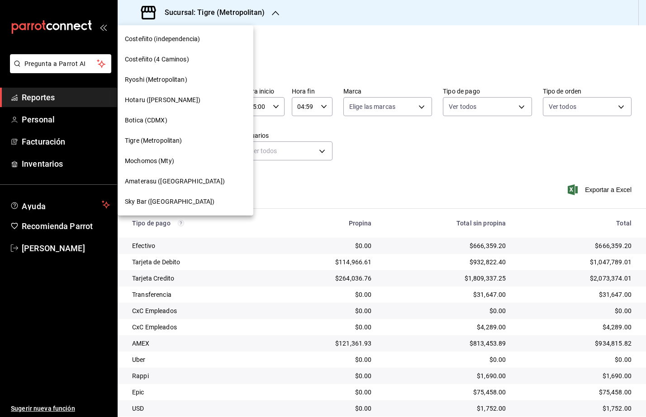
click at [152, 187] on div "Amaterasu ([GEOGRAPHIC_DATA])" at bounding box center [186, 181] width 136 height 20
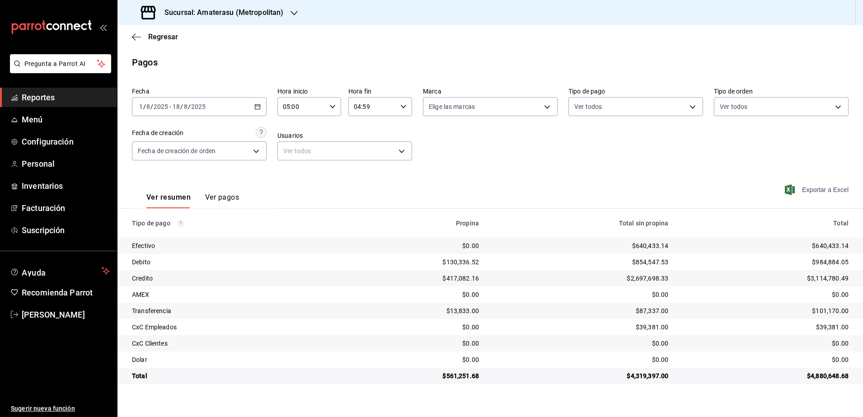
click at [815, 189] on span "Exportar a Excel" at bounding box center [818, 189] width 62 height 11
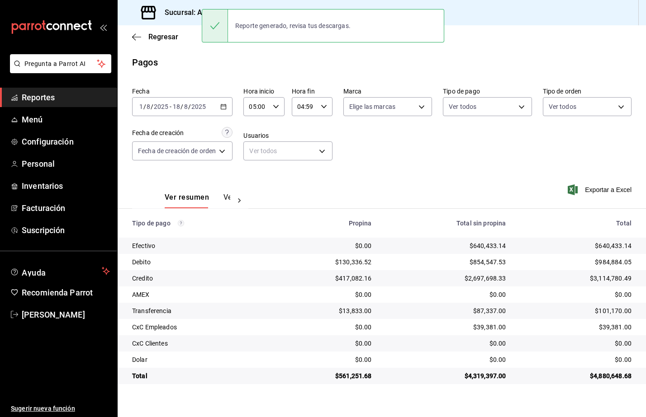
click at [53, 98] on span "Reportes" at bounding box center [66, 97] width 88 height 12
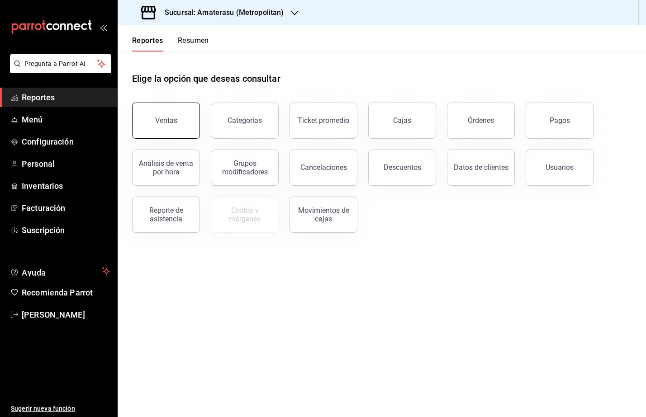
click at [169, 125] on button "Ventas" at bounding box center [166, 121] width 68 height 36
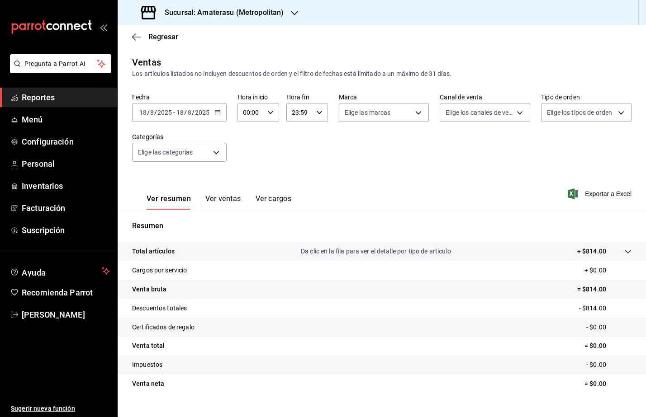
click at [217, 109] on icon "button" at bounding box center [217, 112] width 6 height 6
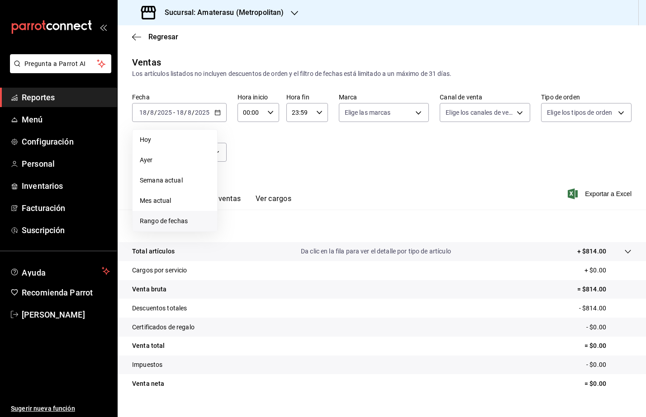
click at [172, 223] on span "Rango de fechas" at bounding box center [175, 221] width 70 height 9
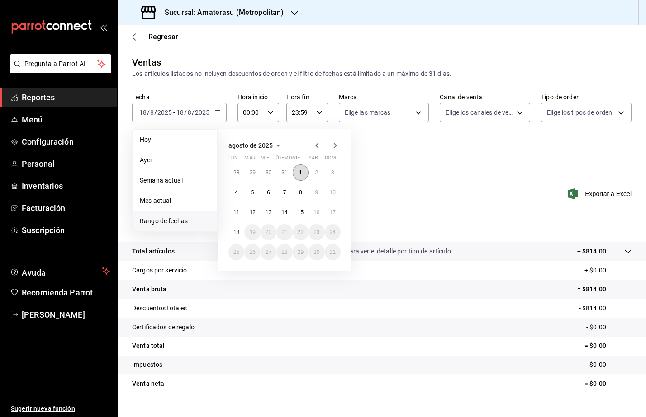
click at [297, 173] on button "1" at bounding box center [300, 173] width 16 height 16
click at [242, 228] on button "18" at bounding box center [236, 232] width 16 height 16
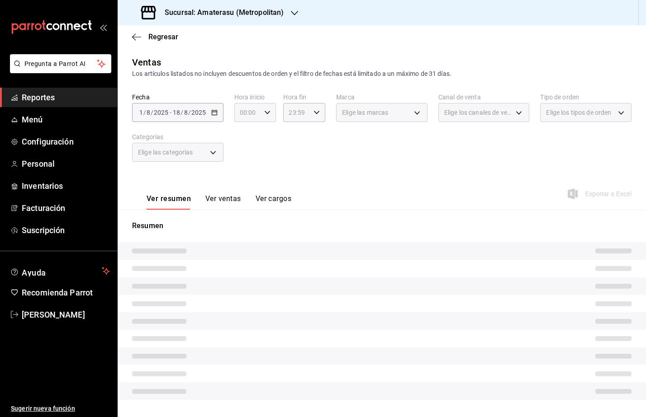
click at [272, 113] on div "00:00 Hora inicio" at bounding box center [255, 112] width 42 height 19
click at [246, 182] on button "05" at bounding box center [243, 188] width 17 height 18
type input "05:00"
click at [318, 111] on div at bounding box center [323, 208] width 646 height 417
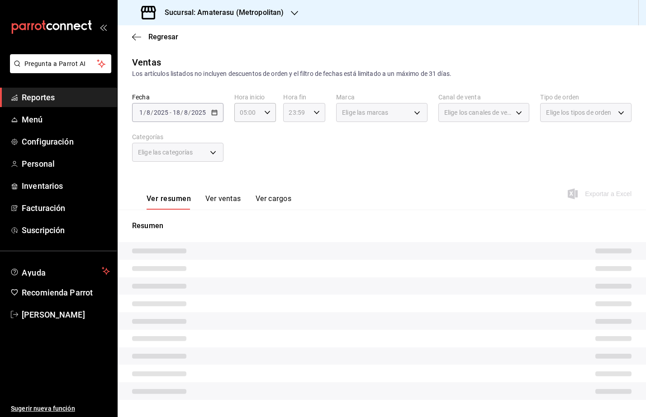
click at [318, 112] on div "23:59 Hora fin" at bounding box center [304, 112] width 42 height 19
click at [292, 173] on button "04" at bounding box center [291, 169] width 17 height 18
type input "04:59"
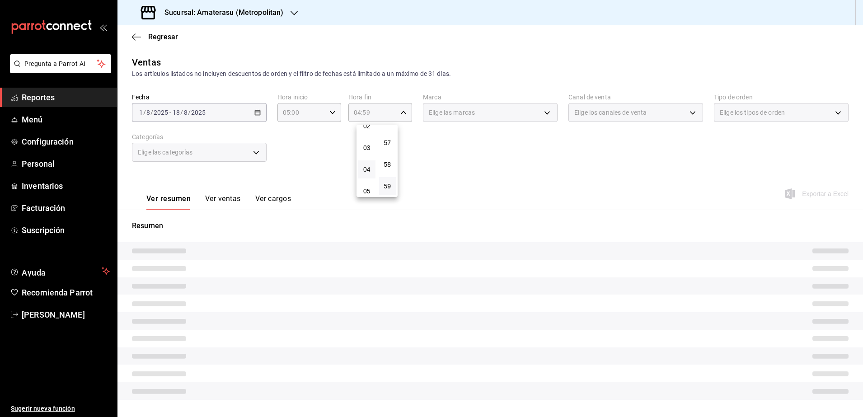
click at [454, 189] on div at bounding box center [431, 208] width 863 height 417
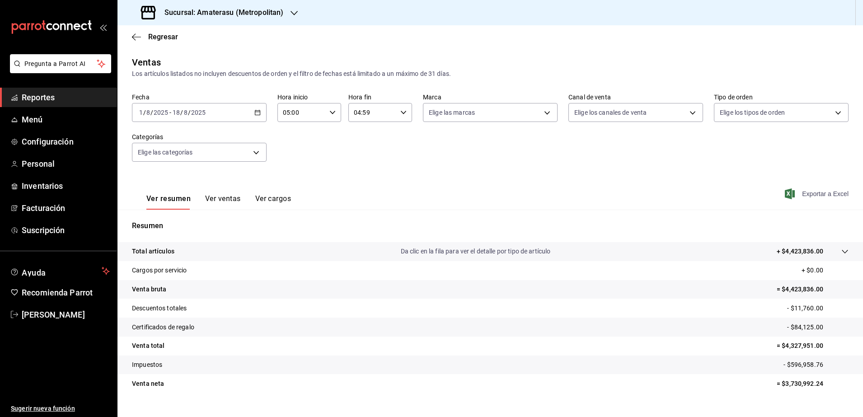
click at [811, 197] on span "Exportar a Excel" at bounding box center [818, 194] width 62 height 11
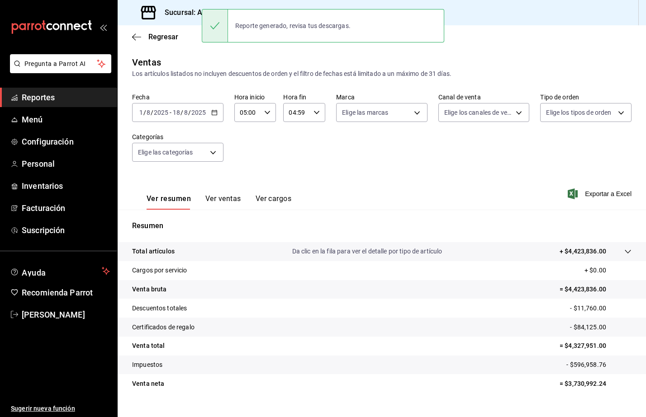
click at [212, 114] on icon "button" at bounding box center [214, 112] width 6 height 6
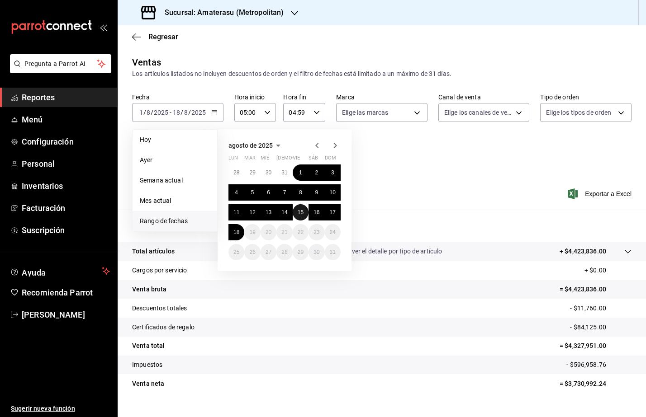
click at [299, 215] on abbr "15" at bounding box center [300, 212] width 6 height 6
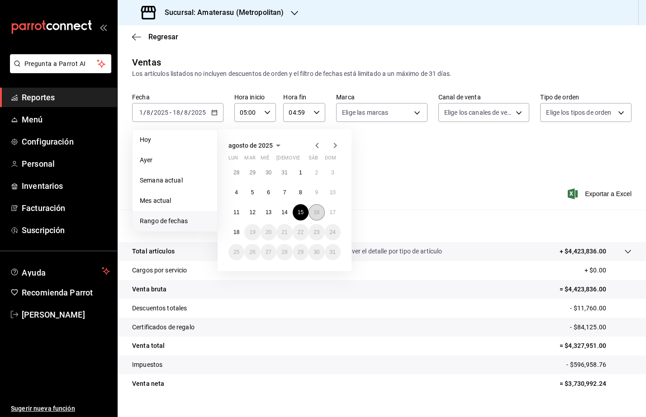
click at [315, 213] on abbr "16" at bounding box center [316, 212] width 6 height 6
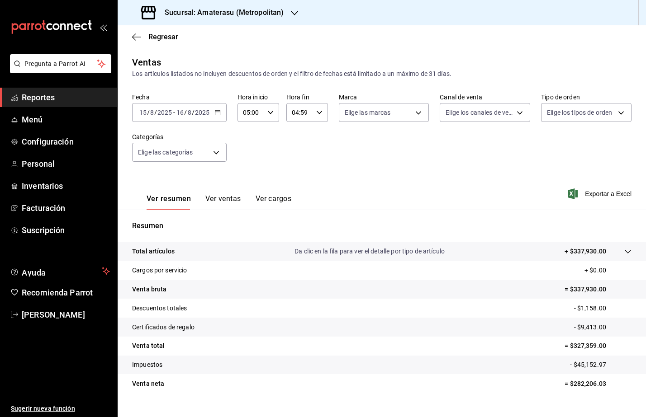
click at [52, 94] on span "Reportes" at bounding box center [66, 97] width 88 height 12
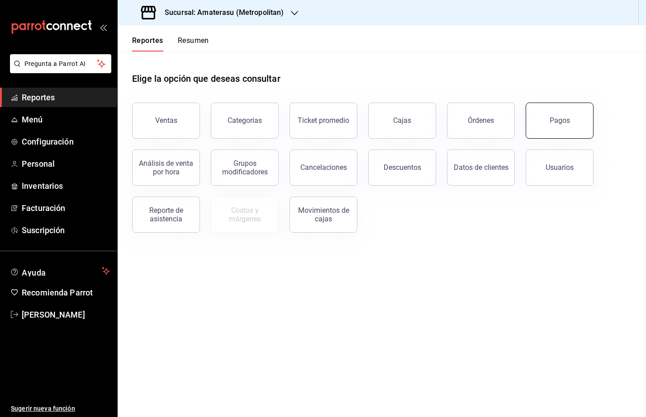
click at [562, 124] on div "Pagos" at bounding box center [559, 120] width 20 height 9
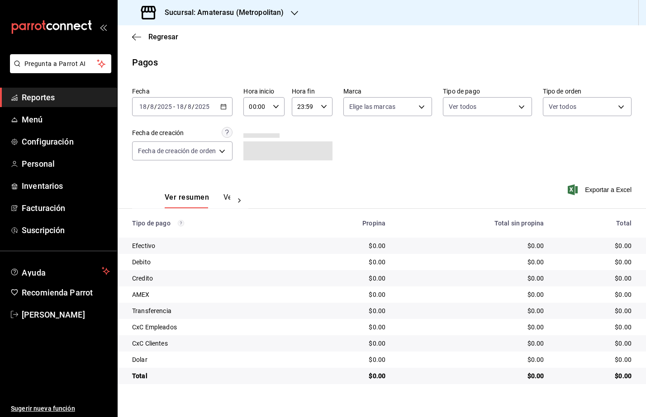
click at [226, 109] on \(Stroke\) "button" at bounding box center [223, 106] width 5 height 5
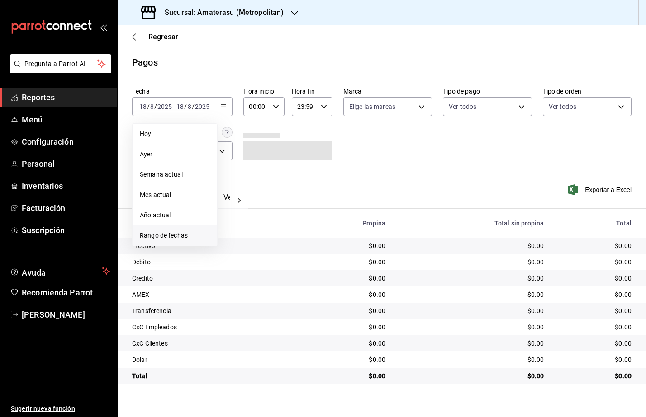
click at [195, 229] on li "Rango de fechas" at bounding box center [174, 236] width 85 height 20
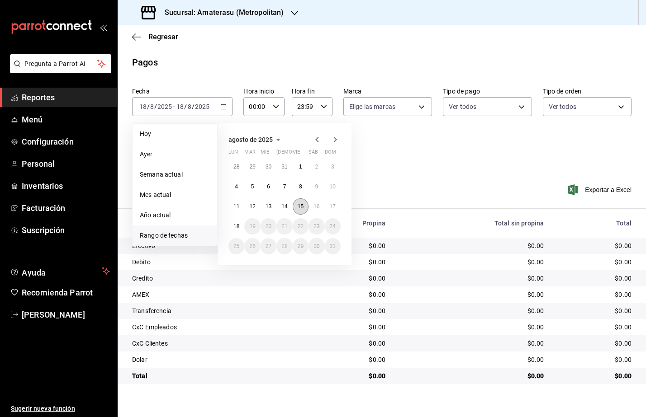
click at [297, 208] on button "15" at bounding box center [300, 206] width 16 height 16
click at [311, 208] on button "16" at bounding box center [316, 206] width 16 height 16
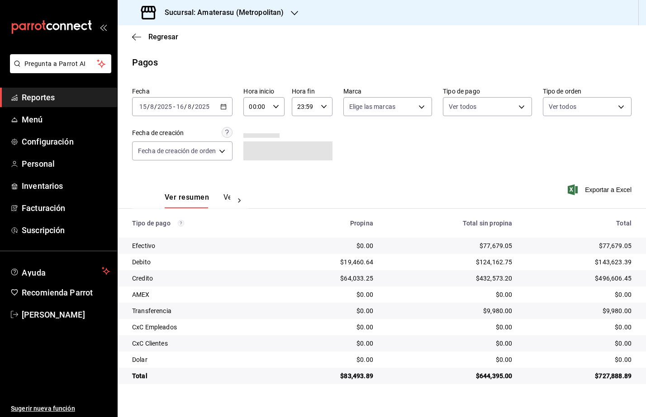
click at [272, 103] on div "00:00 Hora inicio" at bounding box center [263, 106] width 41 height 19
click at [254, 180] on span "05" at bounding box center [255, 181] width 6 height 7
type input "05:00"
click at [324, 111] on div at bounding box center [323, 208] width 646 height 417
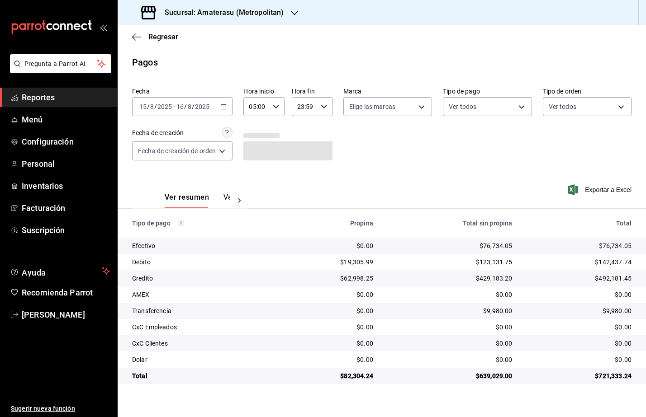
click at [324, 111] on div "23:59 Hora fin" at bounding box center [312, 106] width 41 height 19
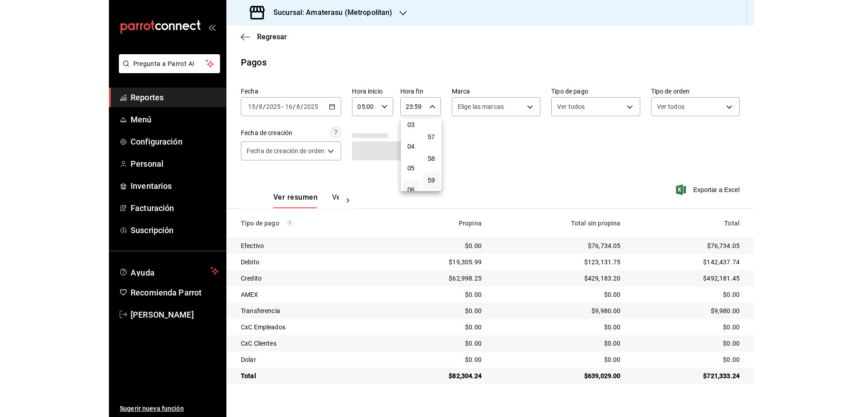
scroll to position [53, 0]
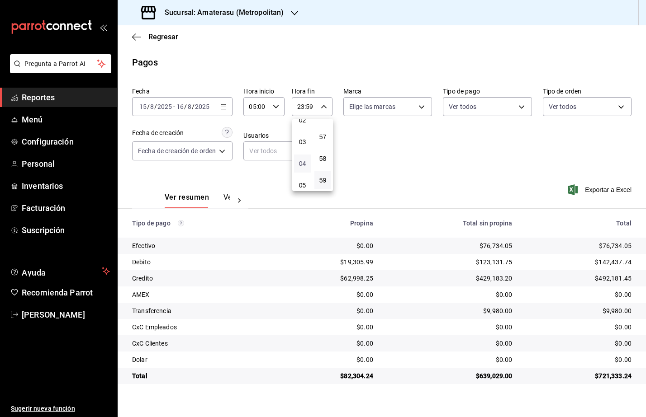
click at [302, 161] on span "04" at bounding box center [302, 163] width 6 height 7
type input "04:59"
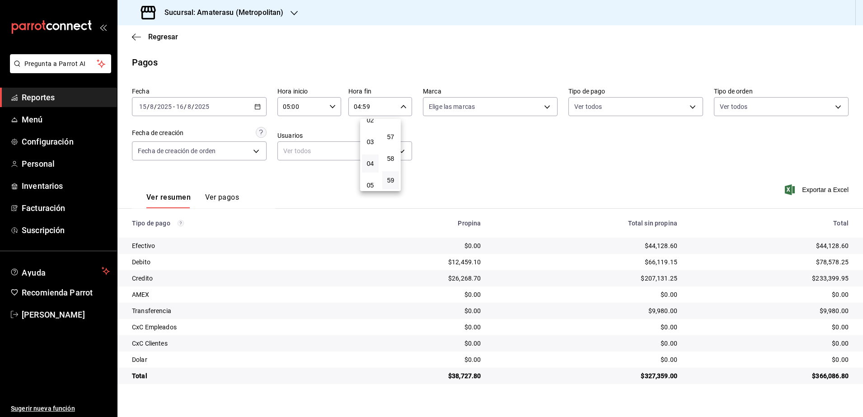
click at [610, 154] on div at bounding box center [431, 208] width 863 height 417
click at [258, 111] on div "[DATE] [DATE] - [DATE] [DATE]" at bounding box center [199, 106] width 135 height 19
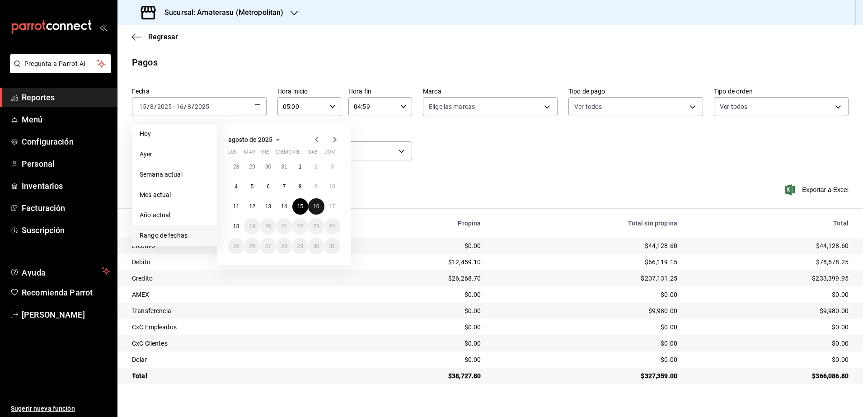
click at [315, 204] on abbr "16" at bounding box center [316, 206] width 6 height 6
click at [331, 208] on abbr "17" at bounding box center [333, 206] width 6 height 6
type input "00:00"
type input "23:59"
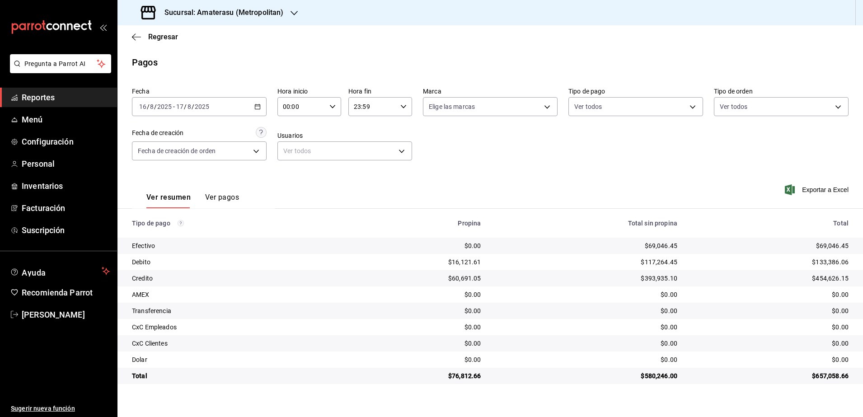
click at [333, 101] on div "00:00 Hora inicio" at bounding box center [310, 106] width 64 height 19
click at [297, 186] on button "05" at bounding box center [293, 182] width 28 height 18
type input "05:00"
click at [402, 108] on div at bounding box center [431, 208] width 863 height 417
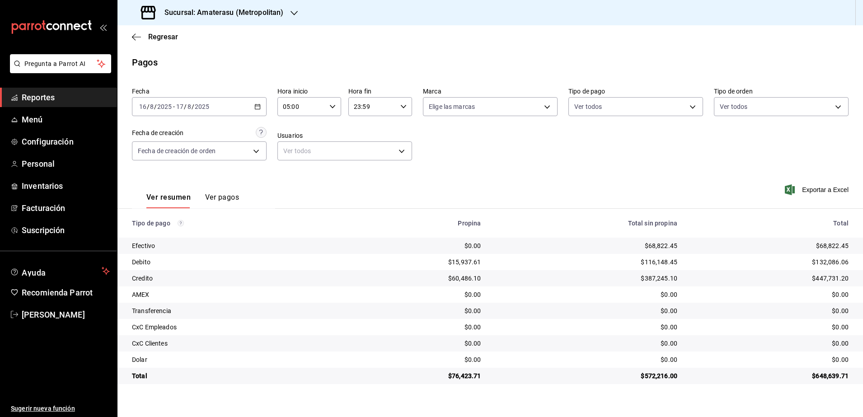
click at [402, 108] on icon "button" at bounding box center [404, 107] width 6 height 6
click at [365, 165] on span "04" at bounding box center [365, 163] width 18 height 7
type input "04:59"
click at [489, 181] on div at bounding box center [431, 208] width 863 height 417
